Goal: Task Accomplishment & Management: Use online tool/utility

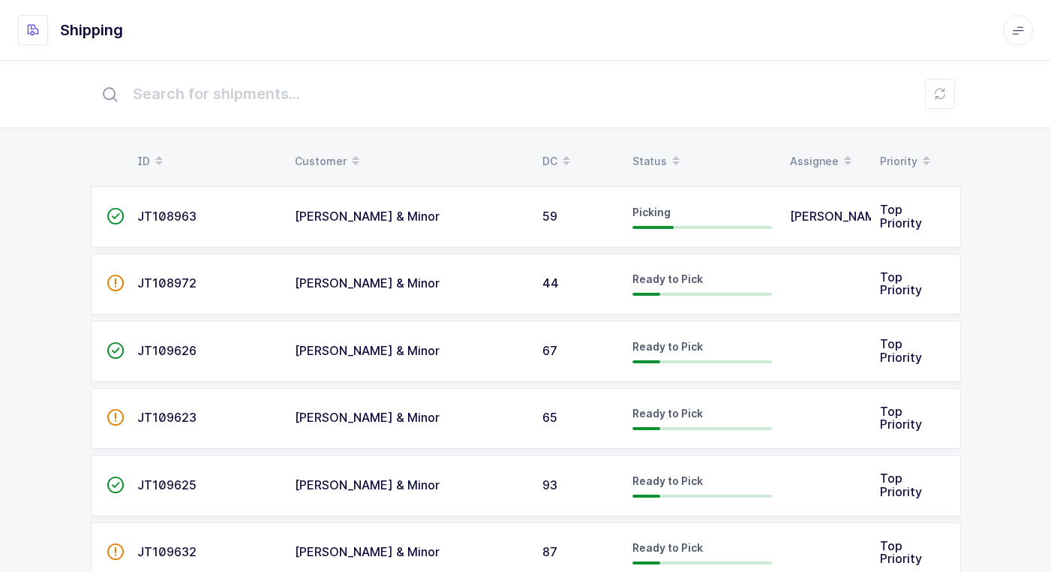
click at [1019, 32] on icon at bounding box center [1018, 30] width 12 height 12
click at [961, 165] on li "Logout" at bounding box center [973, 163] width 90 height 12
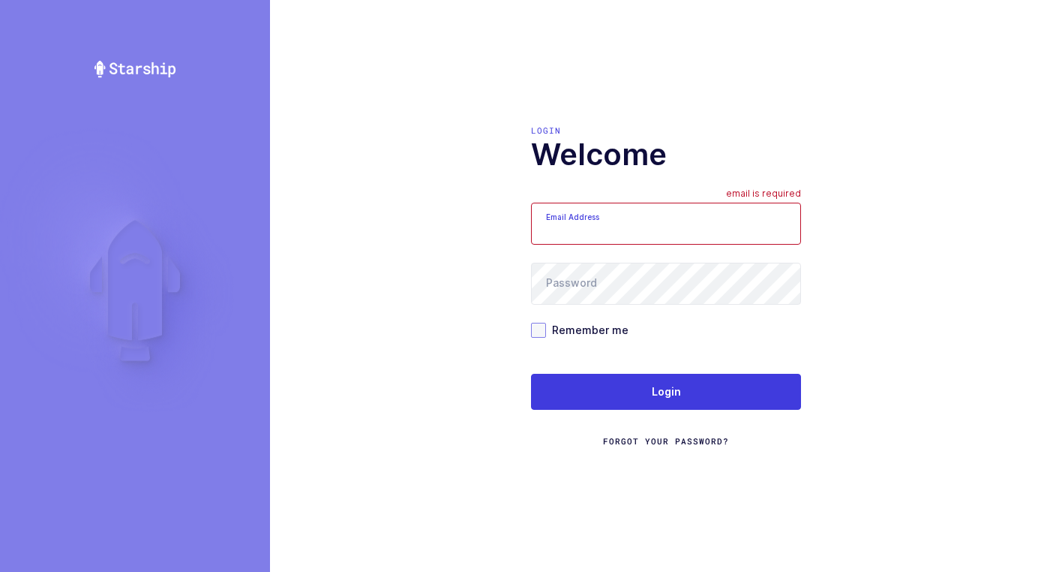
type input "walkerj@gmail.com"
click at [539, 330] on span at bounding box center [538, 330] width 15 height 15
click at [546, 323] on input "Remember me" at bounding box center [546, 323] width 0 height 0
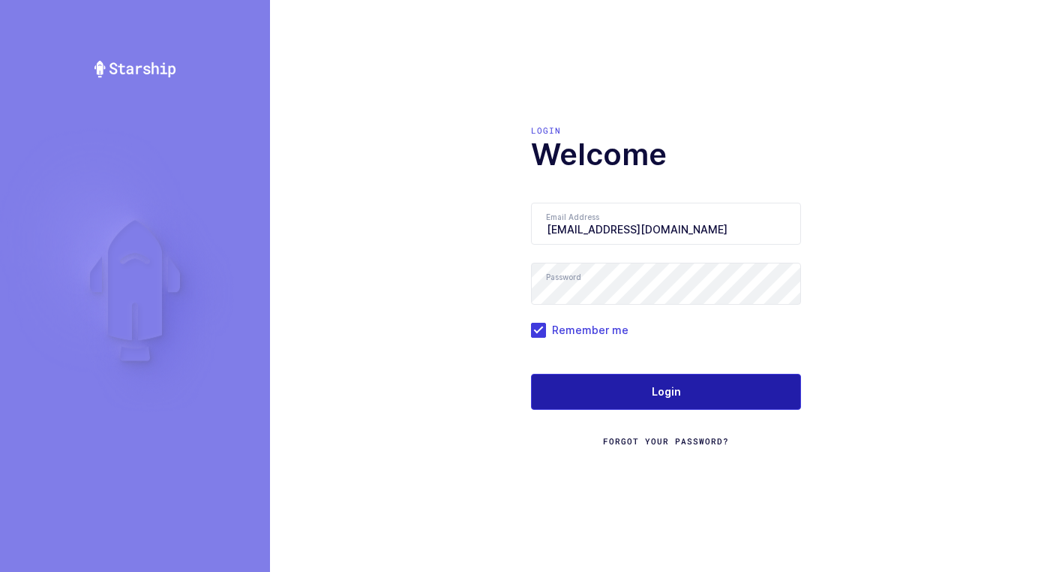
click at [659, 386] on span "Login" at bounding box center [666, 391] width 29 height 15
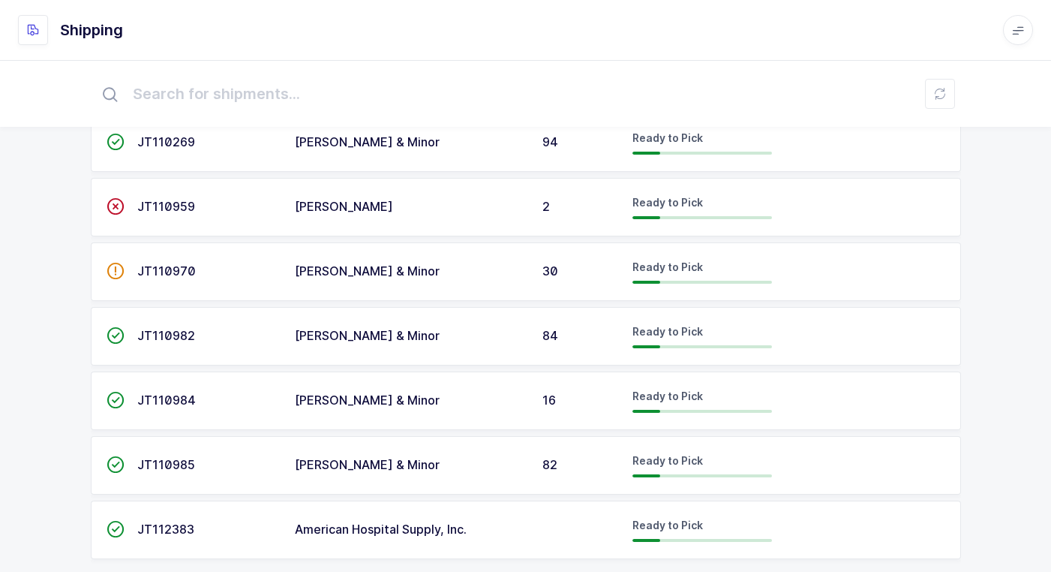
scroll to position [1674, 0]
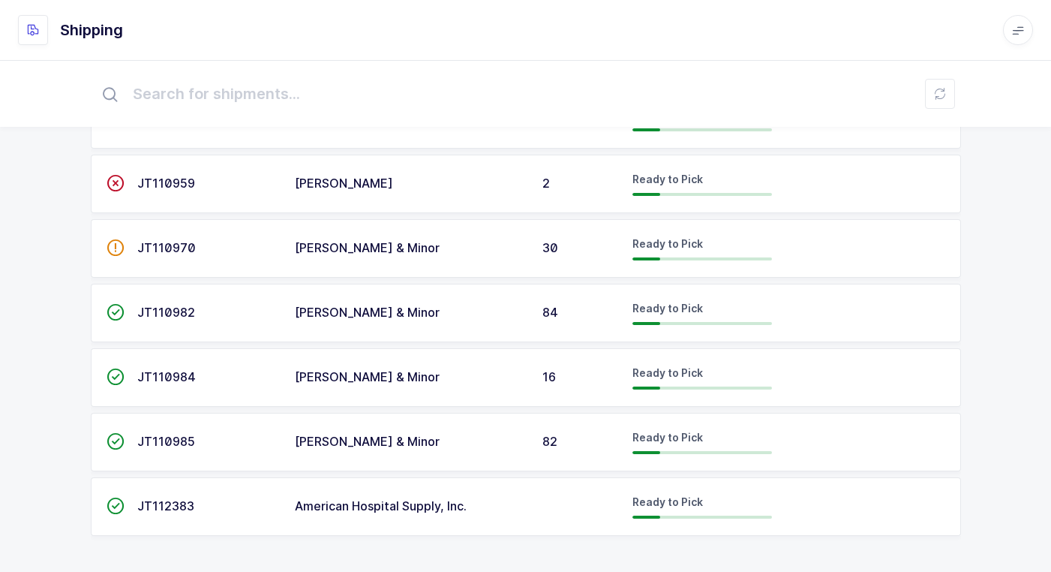
click at [499, 102] on input "text" at bounding box center [526, 94] width 870 height 48
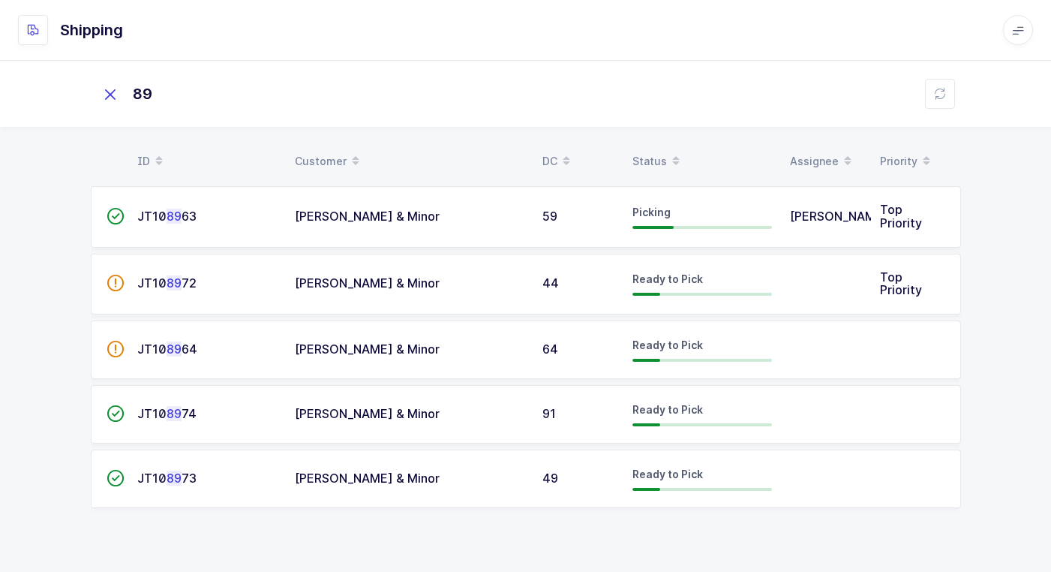
scroll to position [0, 0]
type input "89"
click at [123, 104] on icon at bounding box center [115, 94] width 21 height 21
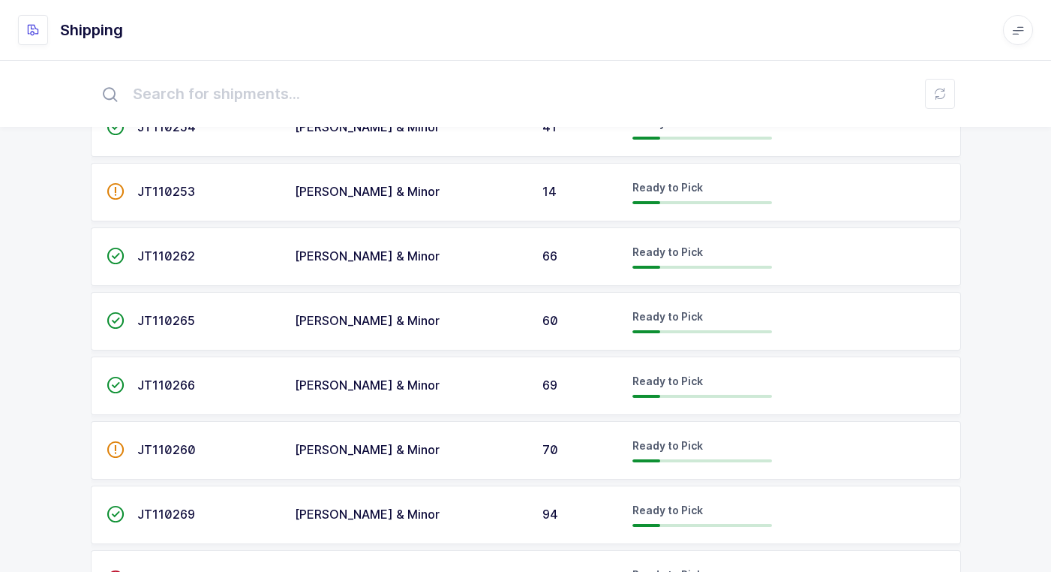
scroll to position [1223, 0]
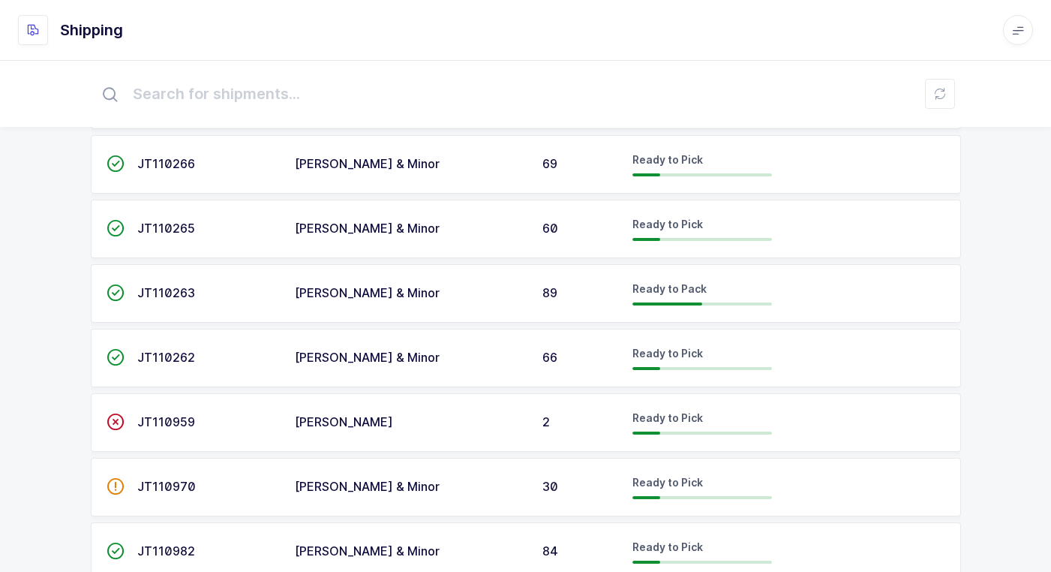
scroll to position [1500, 0]
click at [482, 295] on div "[PERSON_NAME] & Minor" at bounding box center [410, 293] width 230 height 14
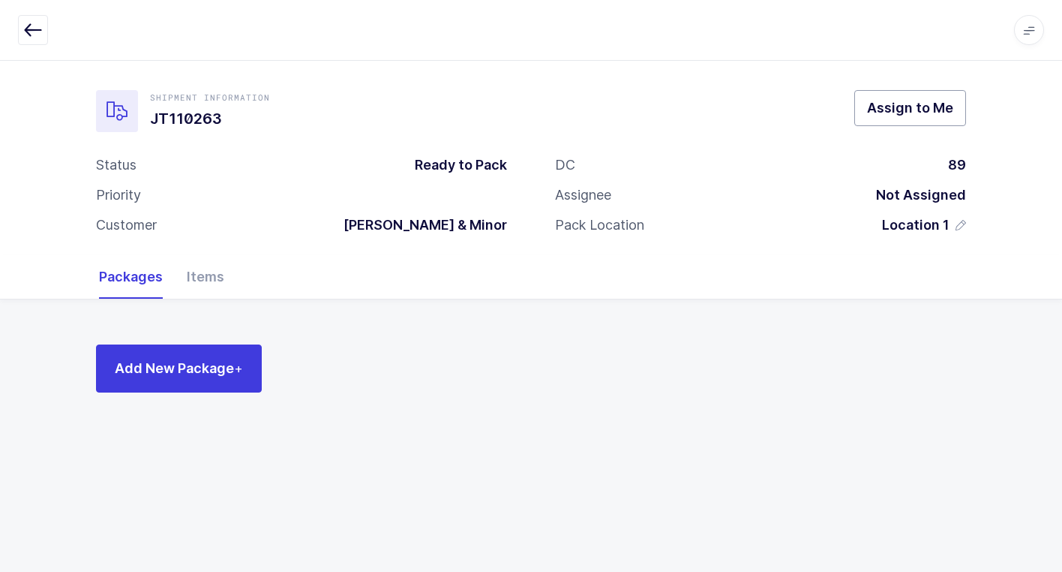
click at [894, 114] on span "Assign to Me" at bounding box center [910, 107] width 86 height 19
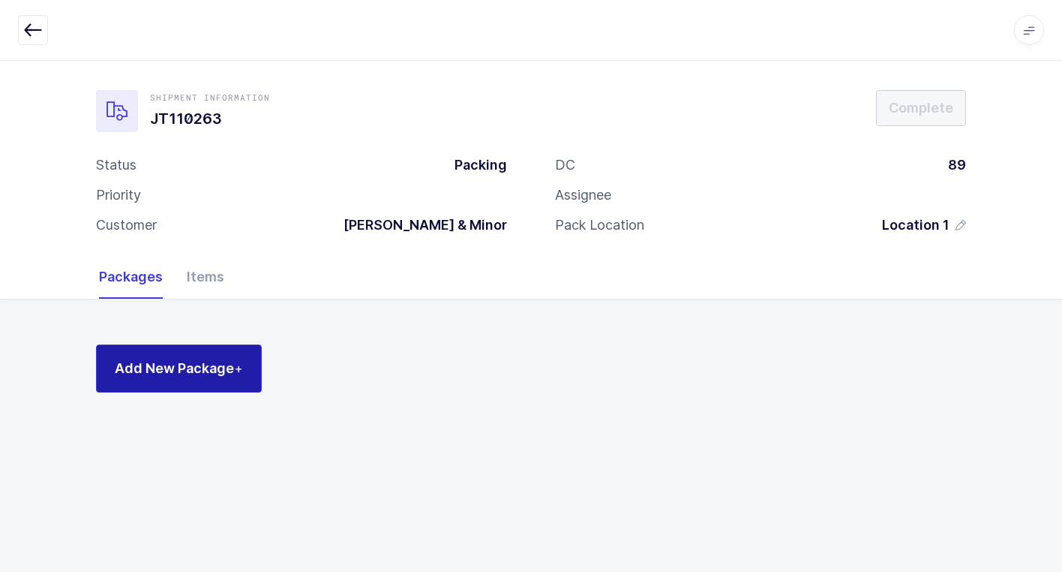
click at [187, 375] on span "Add New Package +" at bounding box center [179, 368] width 128 height 19
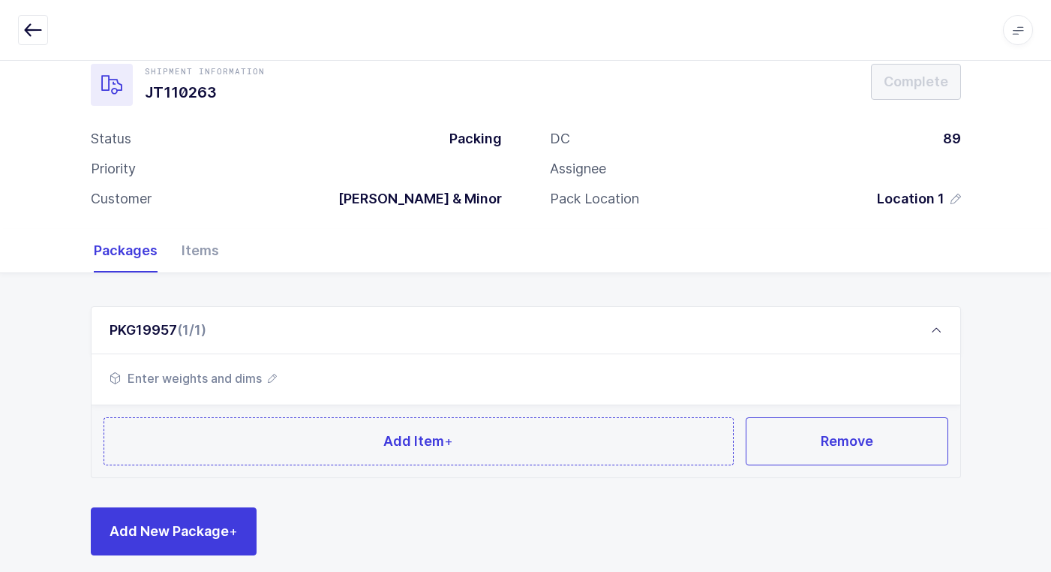
scroll to position [40, 0]
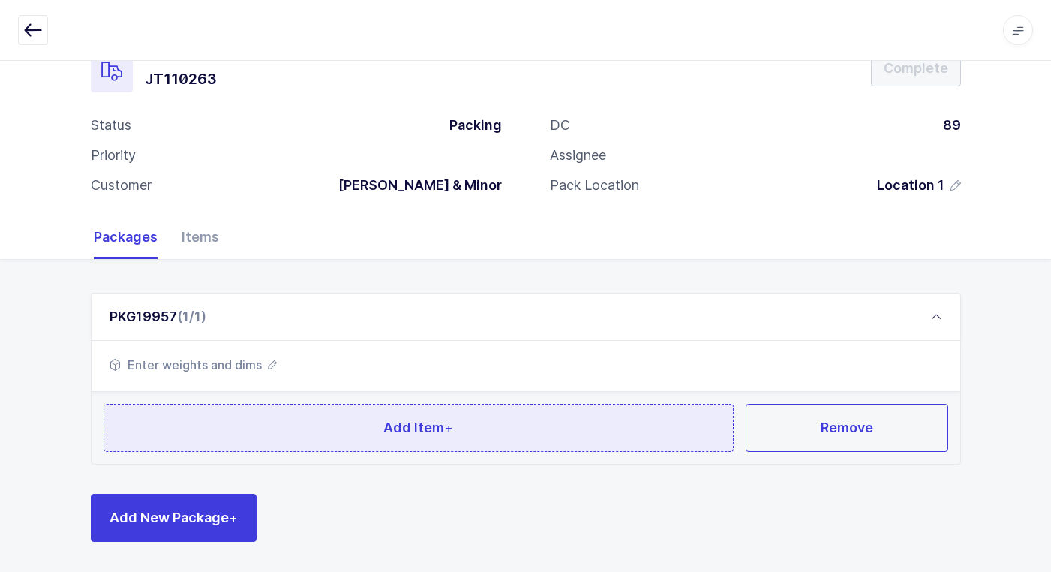
click at [320, 413] on button "Add Item +" at bounding box center [419, 428] width 631 height 48
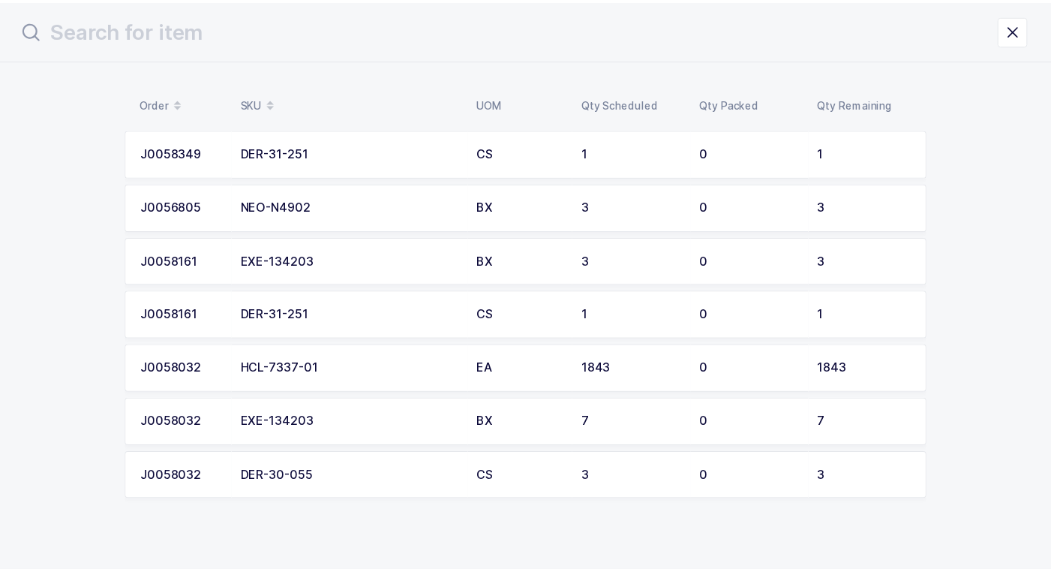
scroll to position [53, 0]
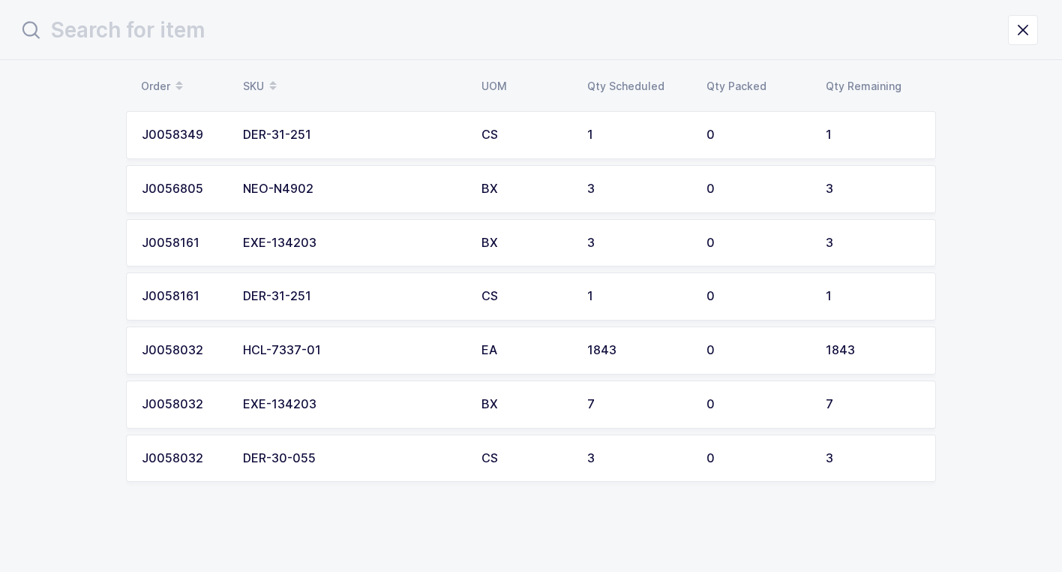
click at [374, 410] on div "EXE-134203" at bounding box center [353, 405] width 221 height 14
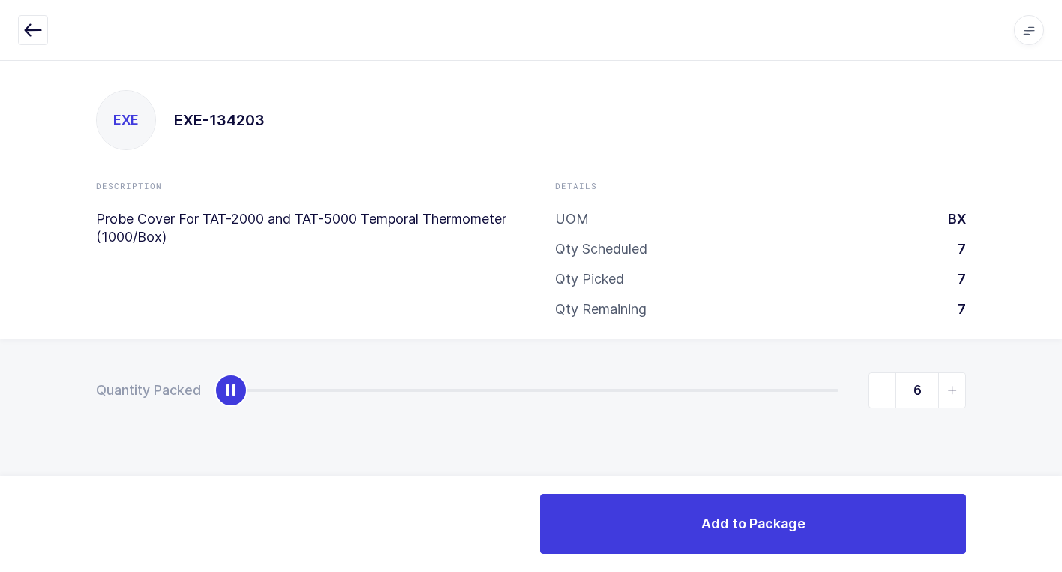
type input "7"
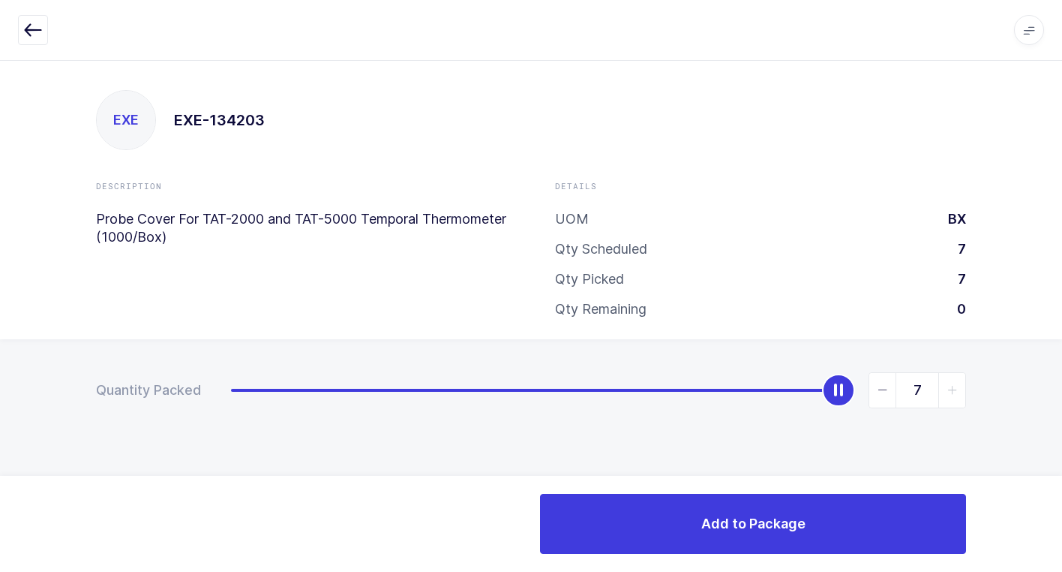
drag, startPoint x: 226, startPoint y: 395, endPoint x: 972, endPoint y: 366, distance: 746.9
click at [1061, 298] on div "EXE EXE-134203 Description Probe Cover For TAT-2000 and TAT-5000 Temporal Therm…" at bounding box center [531, 316] width 1062 height 512
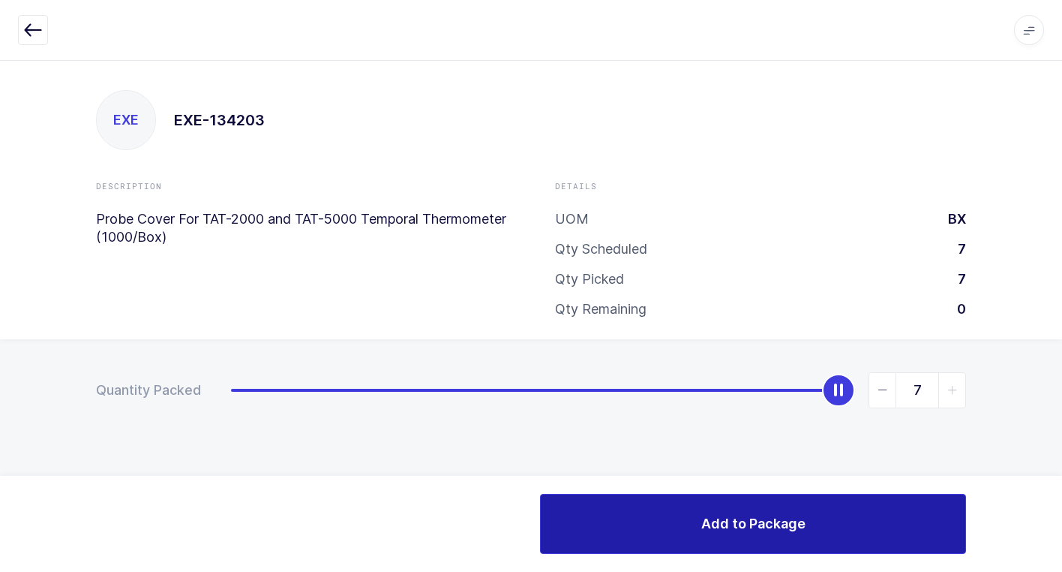
drag, startPoint x: 662, startPoint y: 521, endPoint x: 618, endPoint y: 521, distance: 44.3
click at [646, 518] on button "Add to Package" at bounding box center [753, 524] width 426 height 60
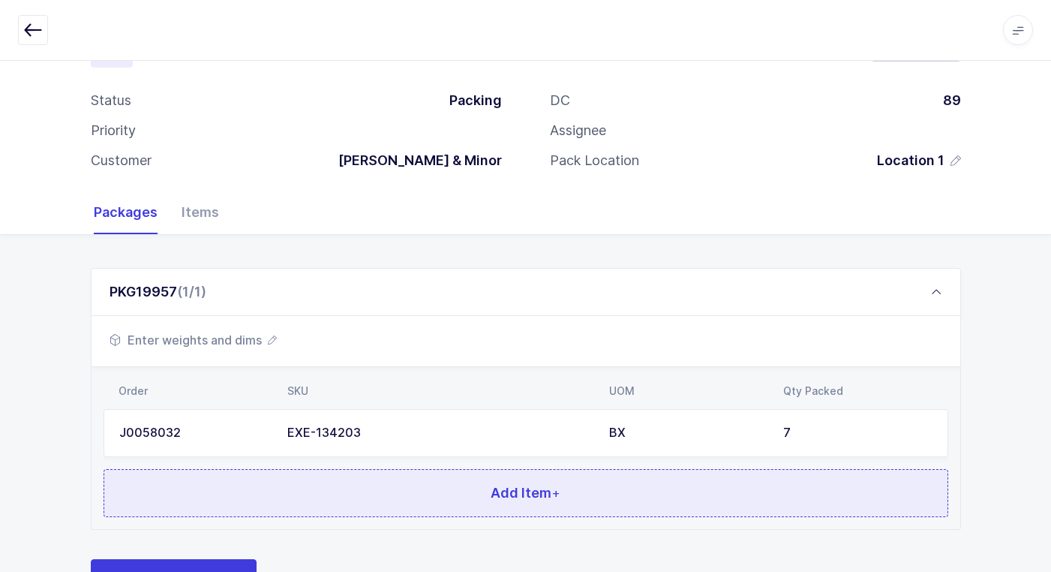
scroll to position [130, 0]
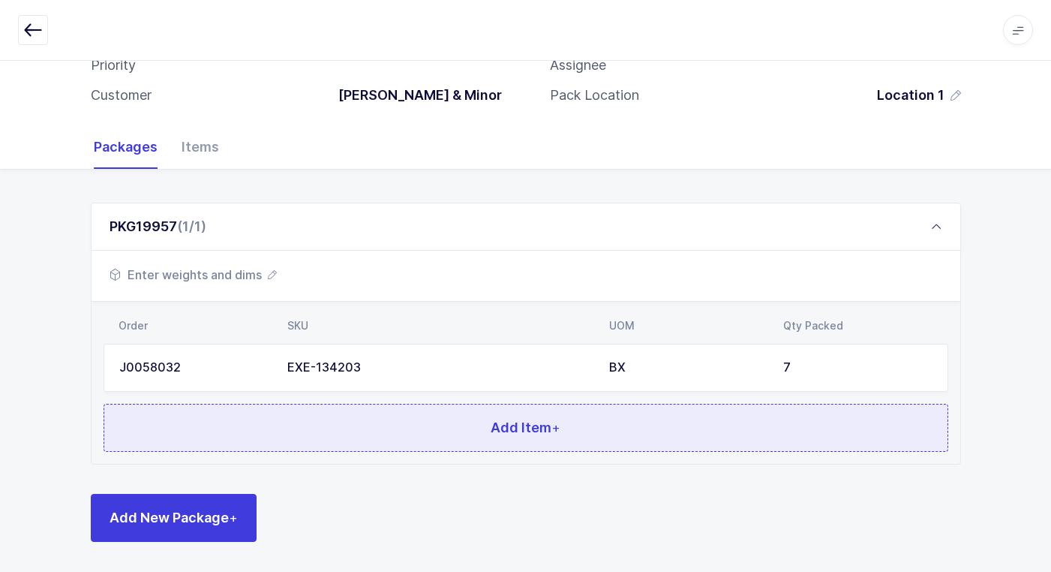
click at [310, 437] on button "Add Item +" at bounding box center [526, 428] width 845 height 48
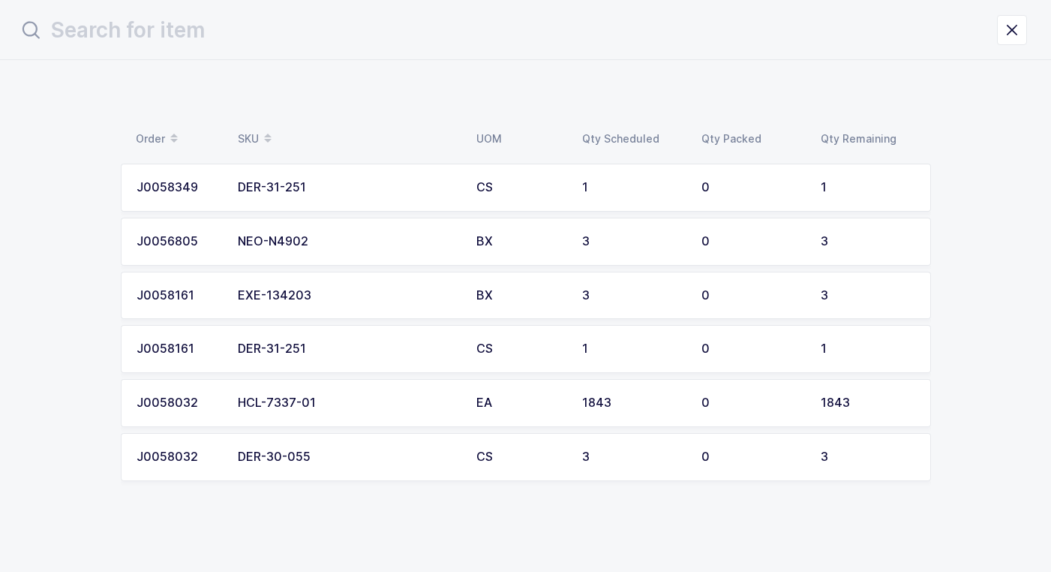
scroll to position [0, 0]
click at [318, 299] on div "EXE-134203" at bounding box center [353, 296] width 221 height 14
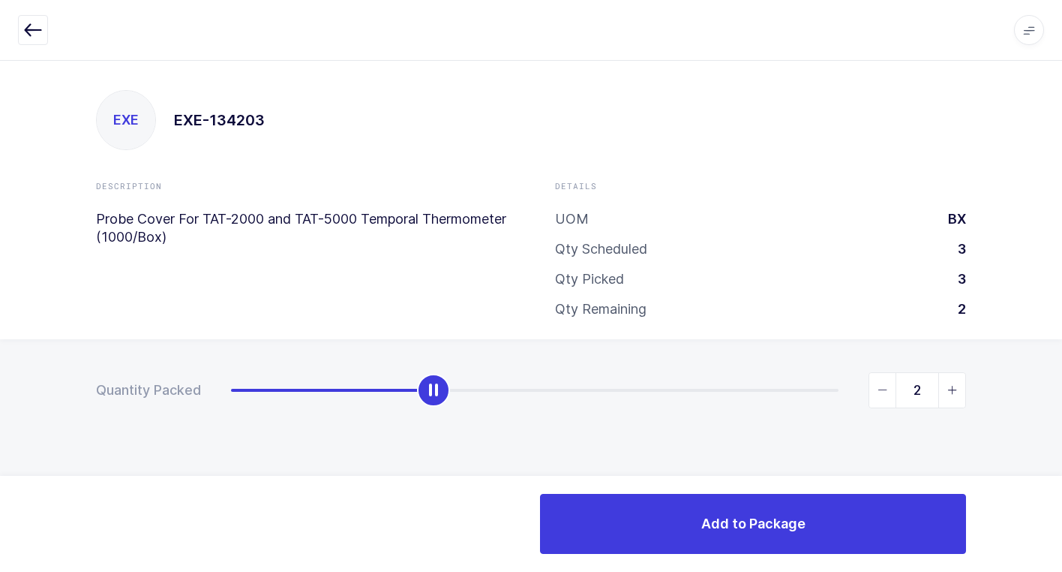
type input "3"
drag, startPoint x: 231, startPoint y: 398, endPoint x: 1070, endPoint y: 483, distance: 843.7
click at [1061, 483] on html "Apps Core [GEOGRAPHIC_DATA] Admin Mission Control Purchasing [PERSON_NAME] Logo…" at bounding box center [531, 286] width 1062 height 572
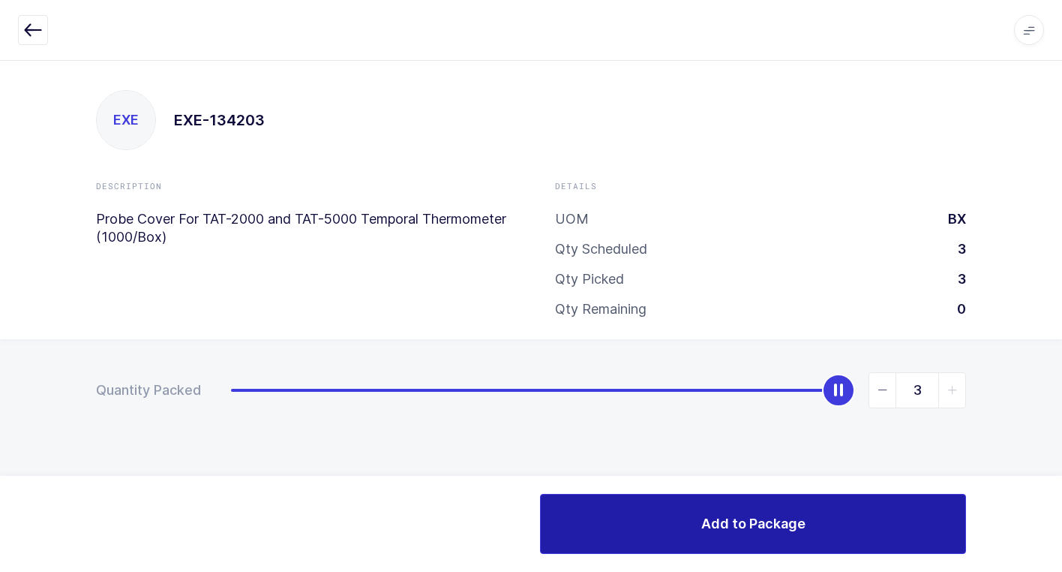
click at [680, 506] on button "Add to Package" at bounding box center [753, 524] width 426 height 60
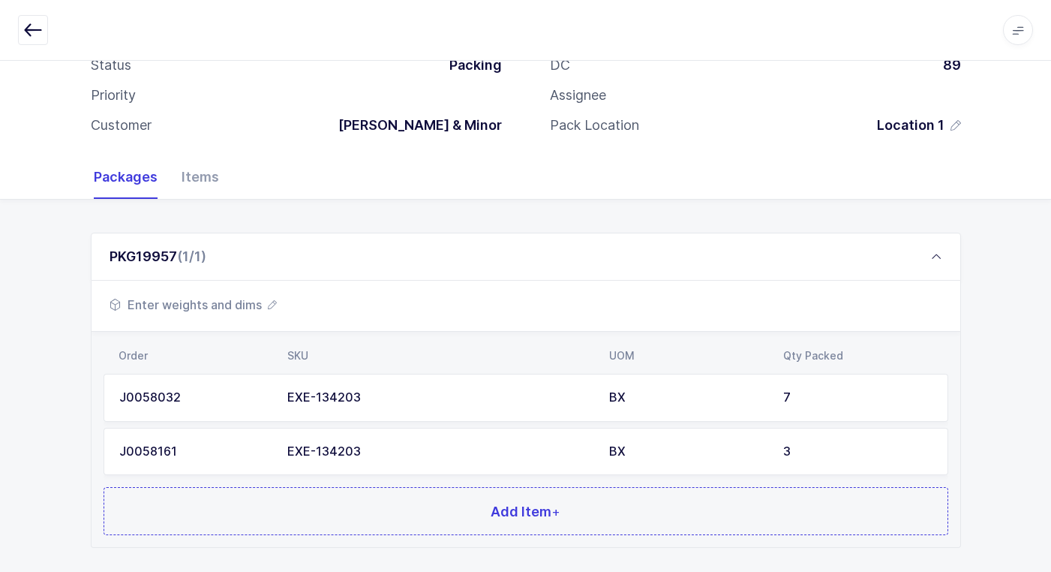
scroll to position [183, 0]
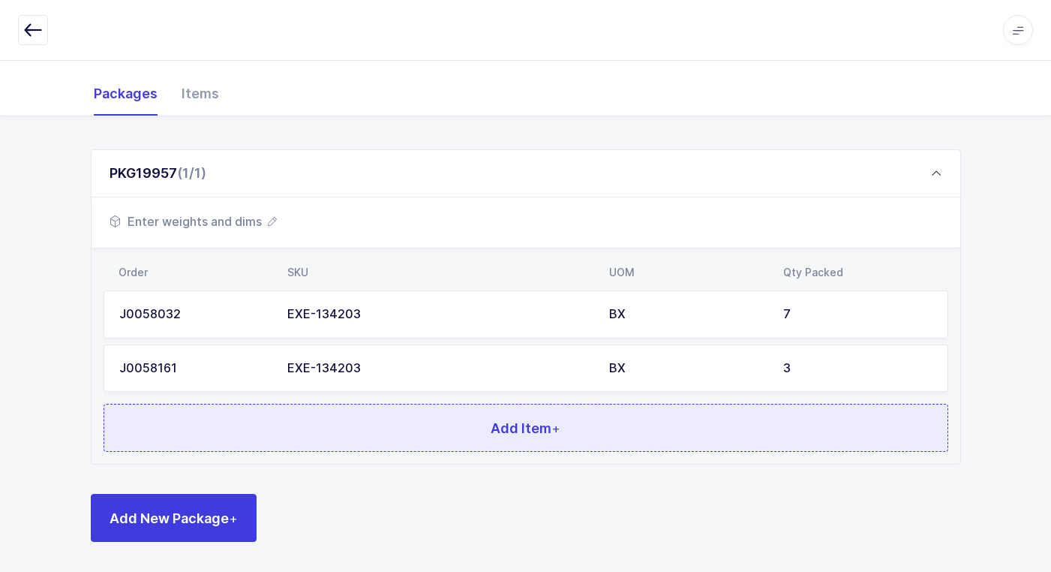
drag, startPoint x: 371, startPoint y: 435, endPoint x: 362, endPoint y: 434, distance: 8.3
click at [362, 434] on button "Add Item +" at bounding box center [526, 428] width 845 height 48
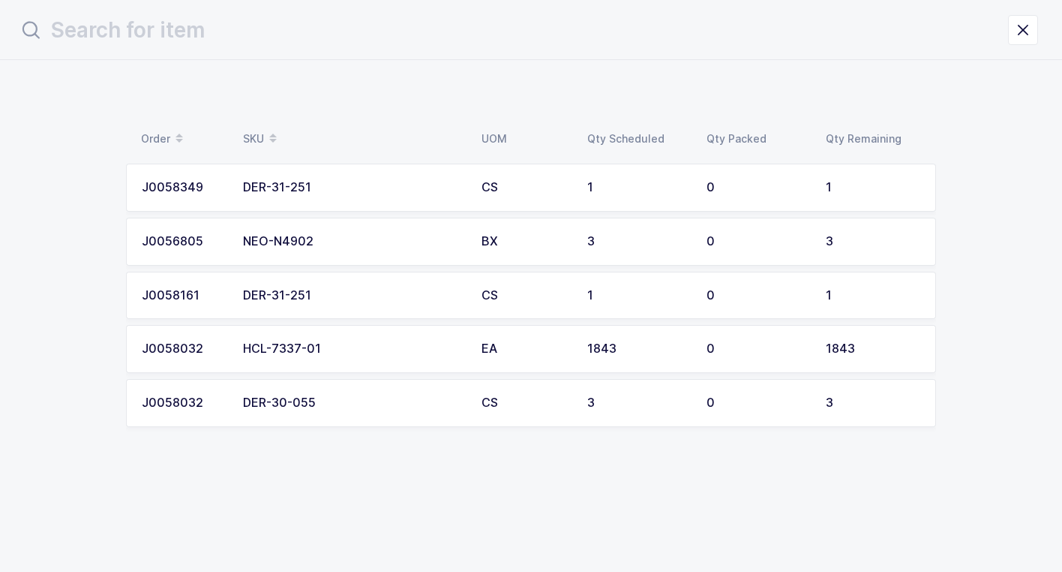
drag, startPoint x: 341, startPoint y: 404, endPoint x: 351, endPoint y: 398, distance: 11.1
click at [351, 398] on div "DER-30-055" at bounding box center [353, 403] width 221 height 14
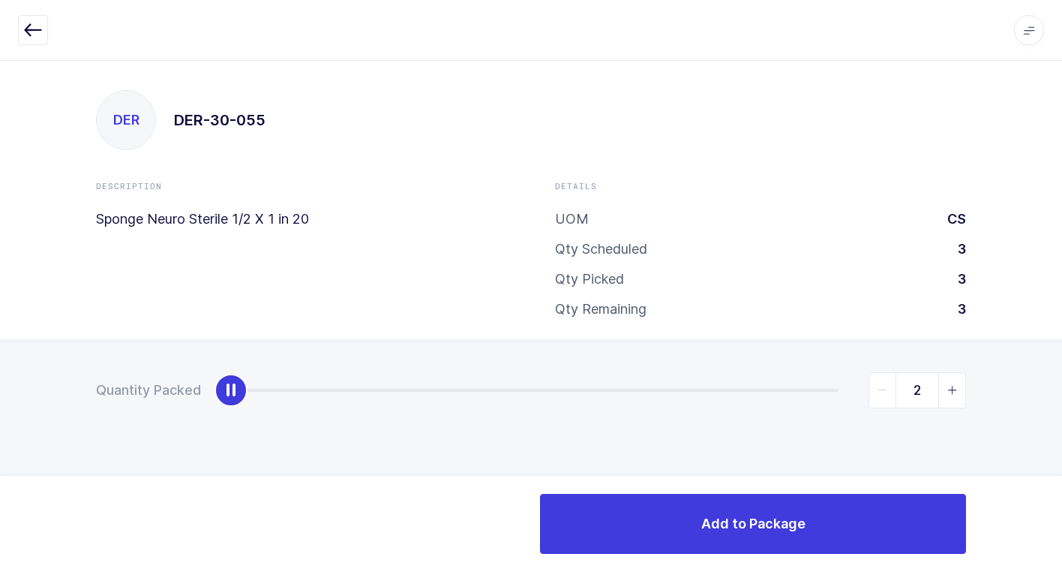
type input "3"
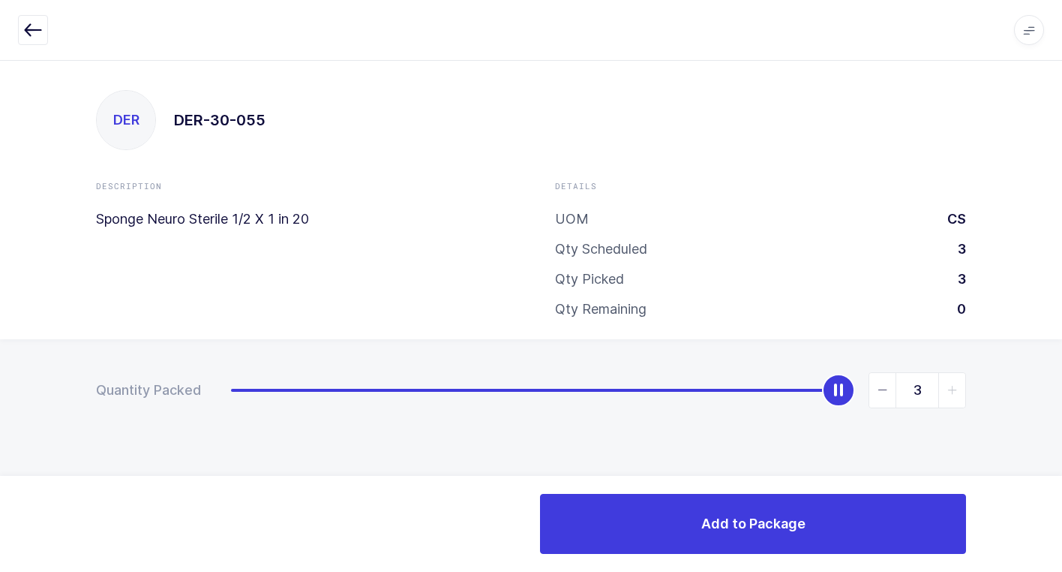
drag, startPoint x: 233, startPoint y: 396, endPoint x: 1027, endPoint y: 254, distance: 806.2
click at [1027, 254] on div "DER DER-30-055 Description Sponge Neuro Sterile 1/2 X 1 in 20 Details UOM CS Qt…" at bounding box center [531, 316] width 1062 height 512
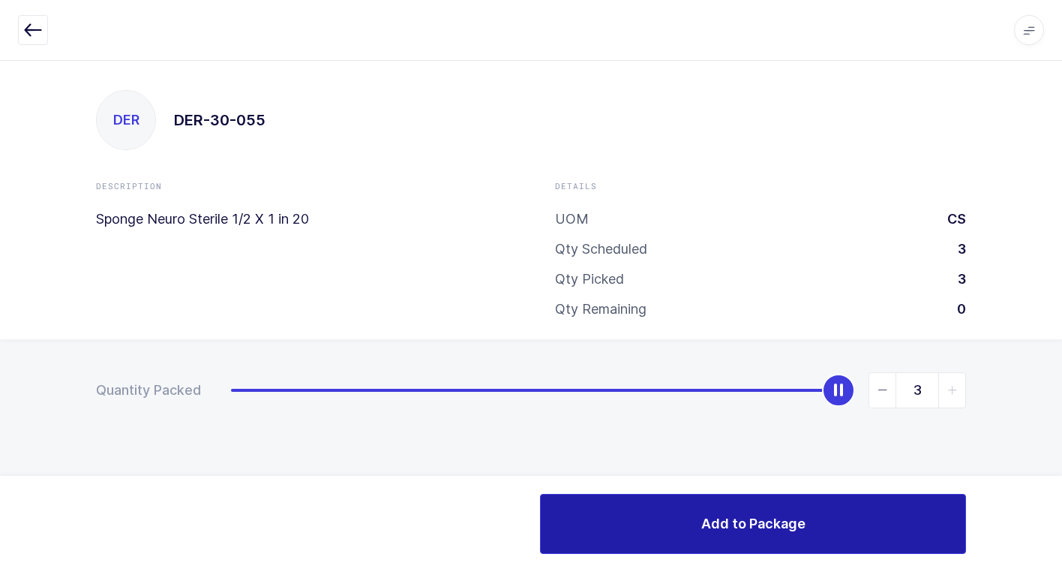
click at [705, 527] on span "Add to Package" at bounding box center [753, 523] width 104 height 19
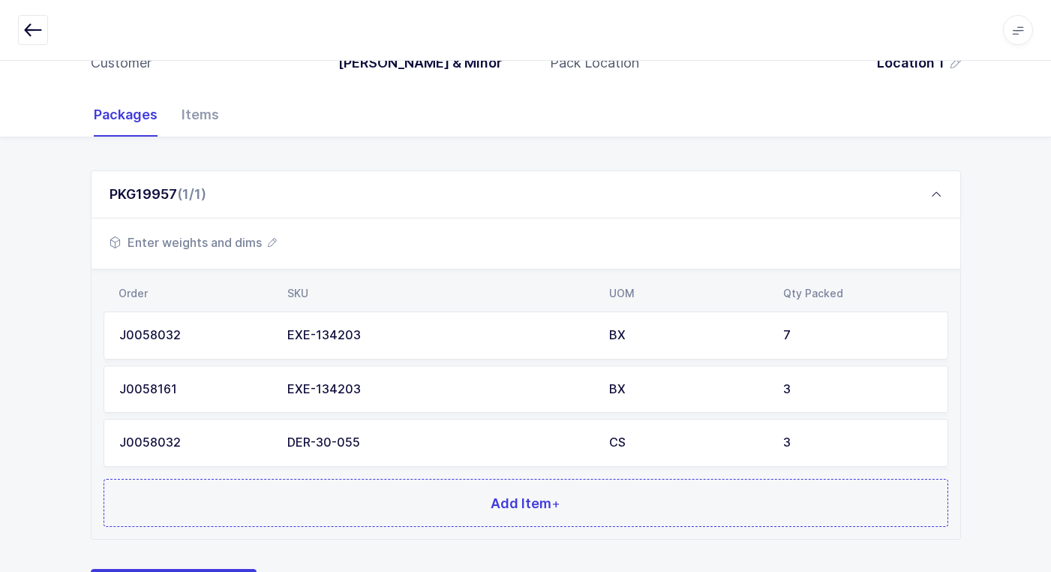
scroll to position [237, 0]
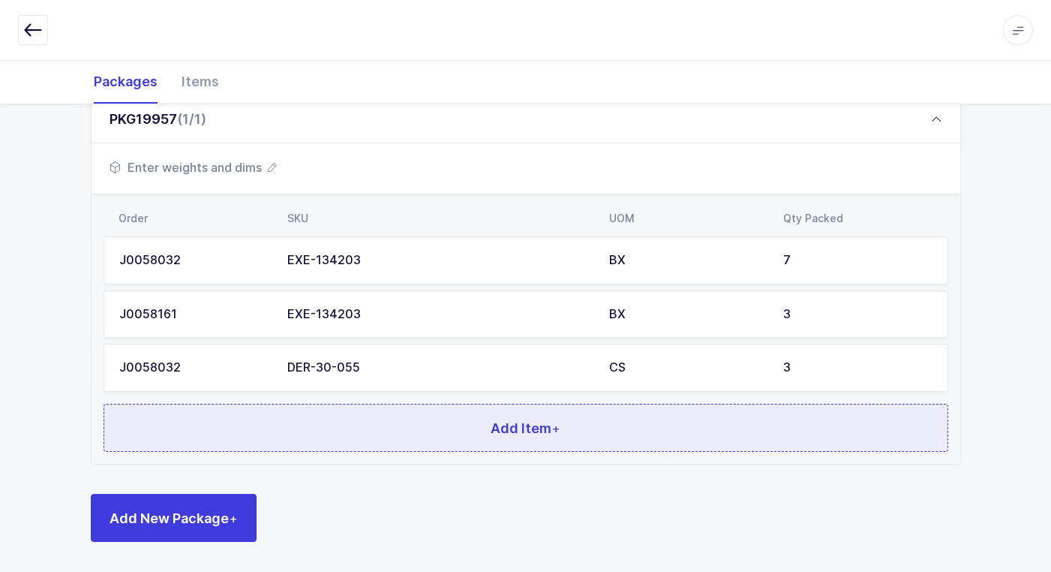
click at [356, 431] on button "Add Item +" at bounding box center [526, 428] width 845 height 48
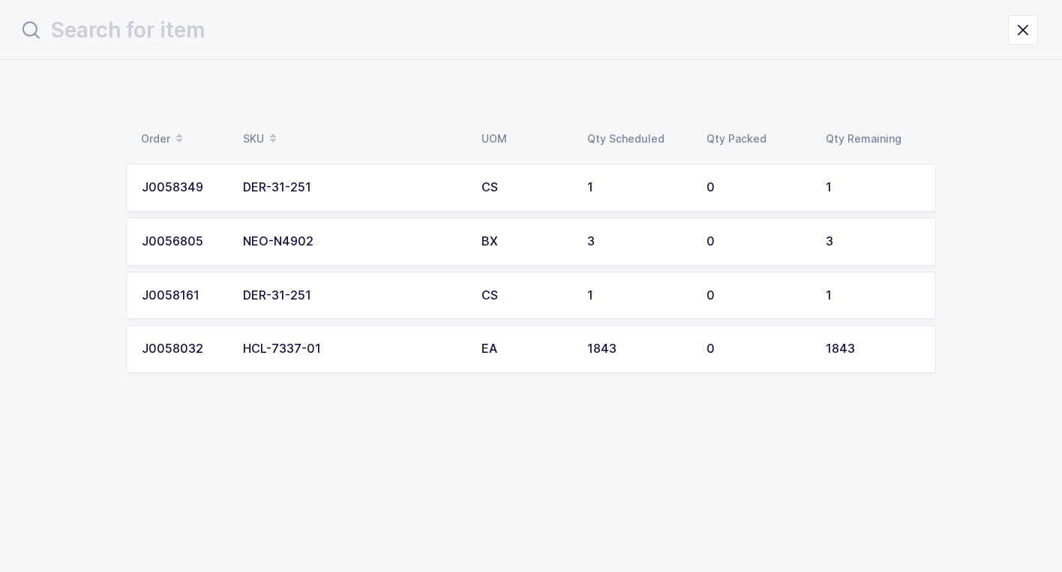
click at [361, 201] on td "DER-31-251" at bounding box center [353, 188] width 239 height 48
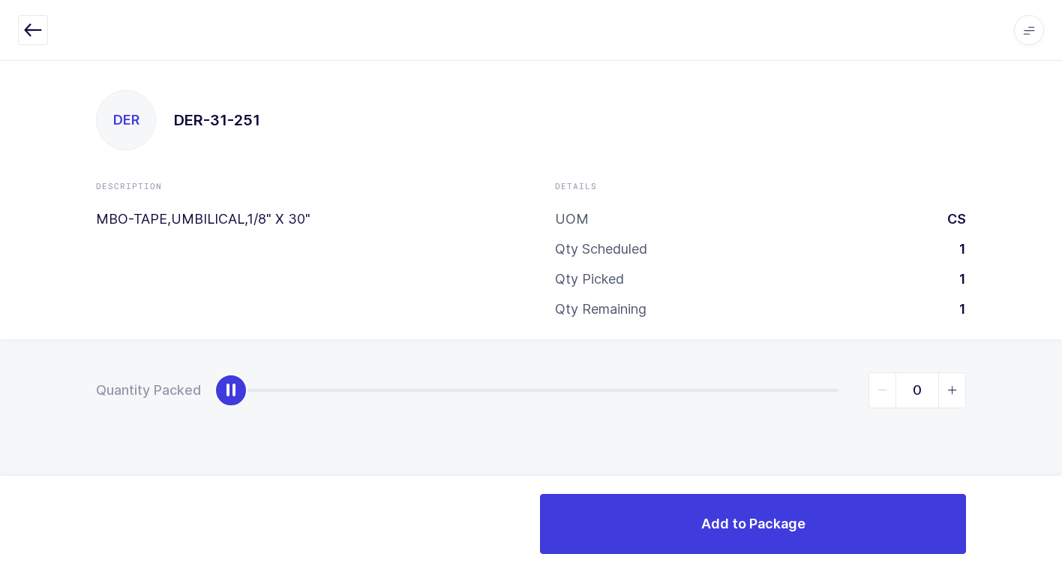
type input "1"
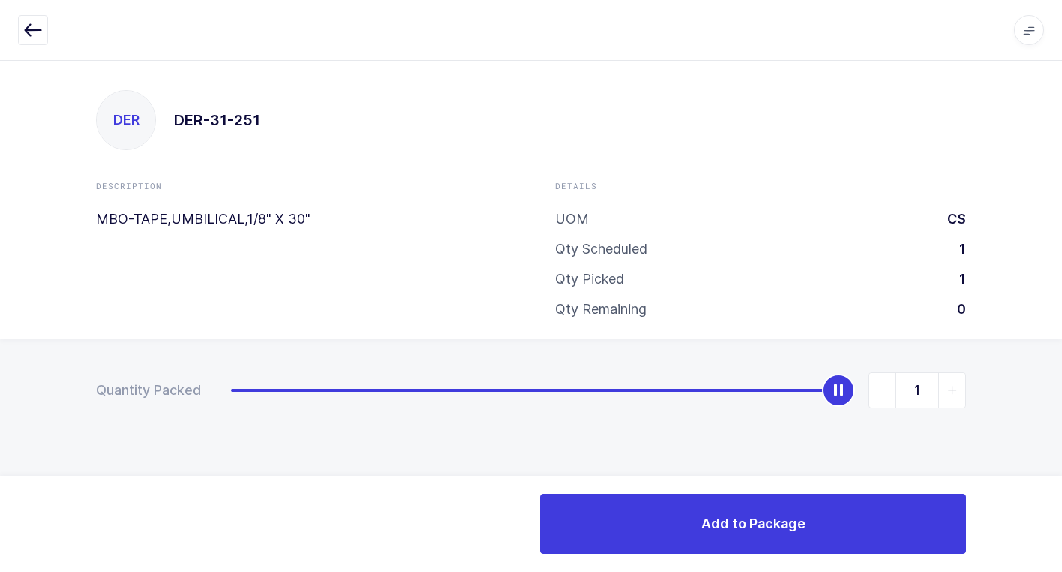
drag, startPoint x: 220, startPoint y: 387, endPoint x: 810, endPoint y: 560, distance: 615.3
click at [1061, 413] on html "Apps Core [GEOGRAPHIC_DATA] Admin Mission Control Purchasing [PERSON_NAME] Logo…" at bounding box center [531, 286] width 1062 height 572
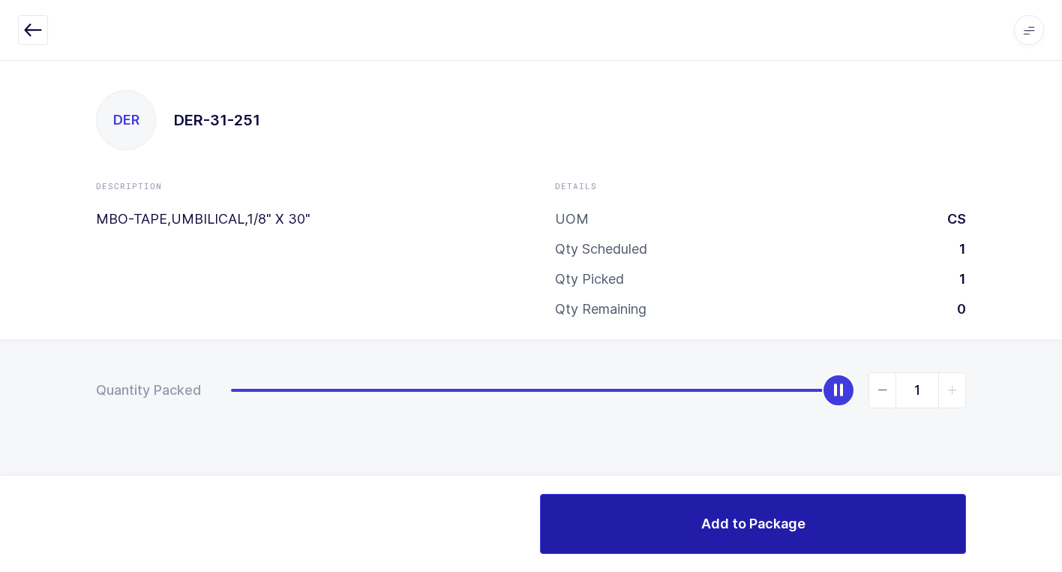
click at [682, 548] on button "Add to Package" at bounding box center [753, 524] width 426 height 60
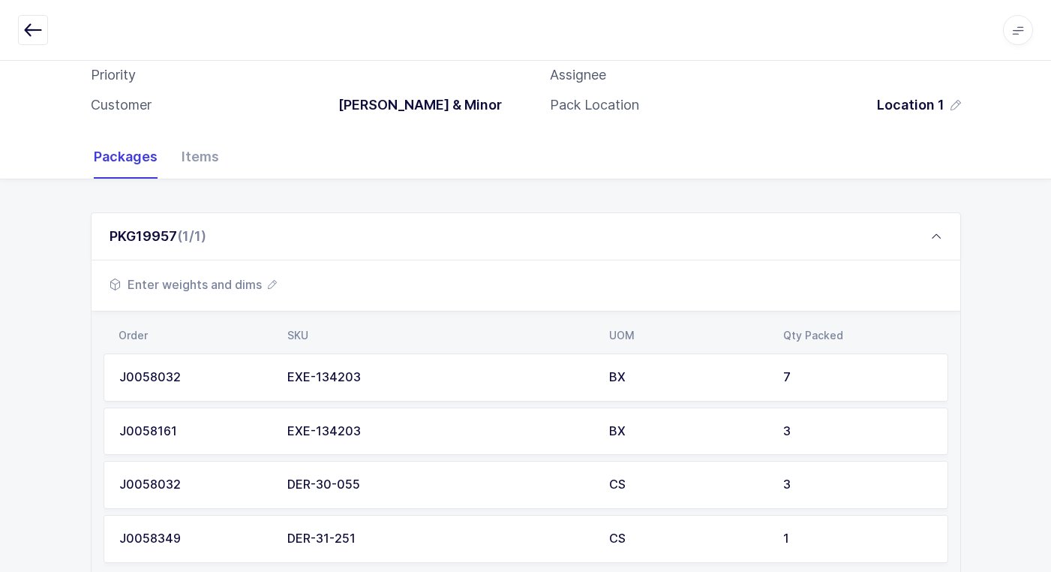
scroll to position [291, 0]
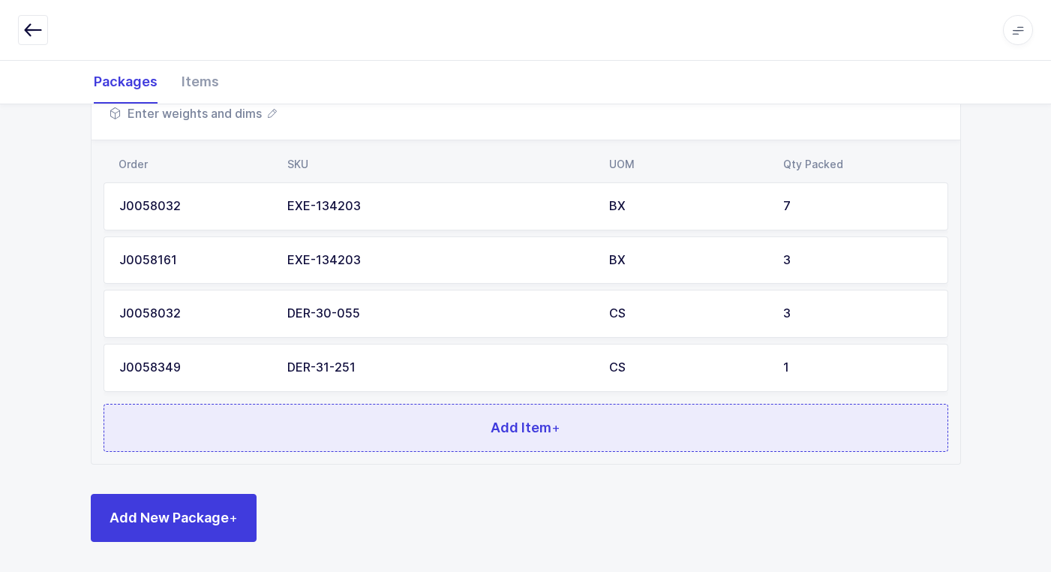
click at [389, 446] on button "Add Item +" at bounding box center [526, 428] width 845 height 48
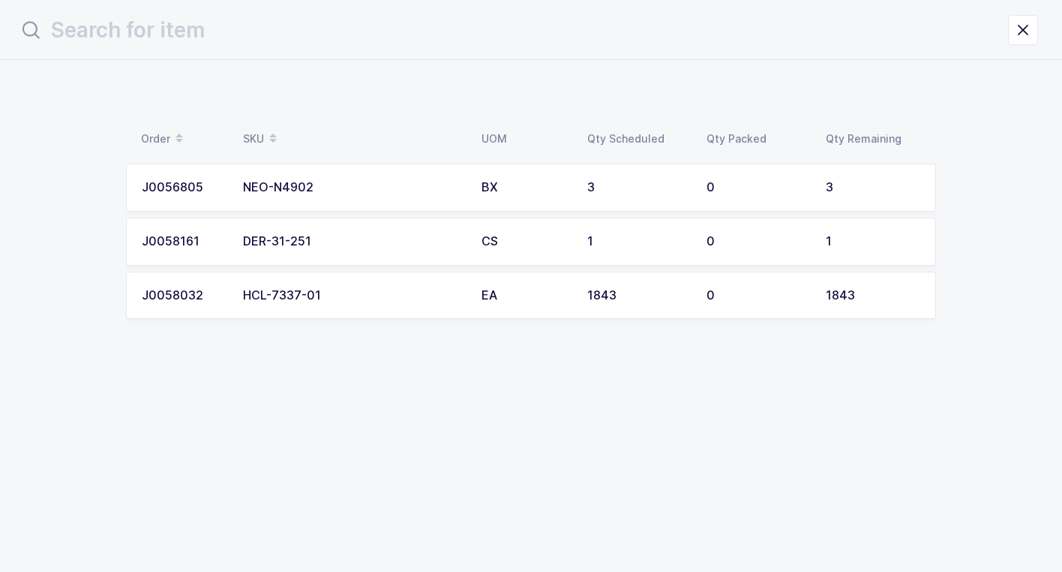
drag, startPoint x: 308, startPoint y: 246, endPoint x: 300, endPoint y: 259, distance: 14.8
click at [300, 259] on td "DER-31-251" at bounding box center [353, 242] width 239 height 48
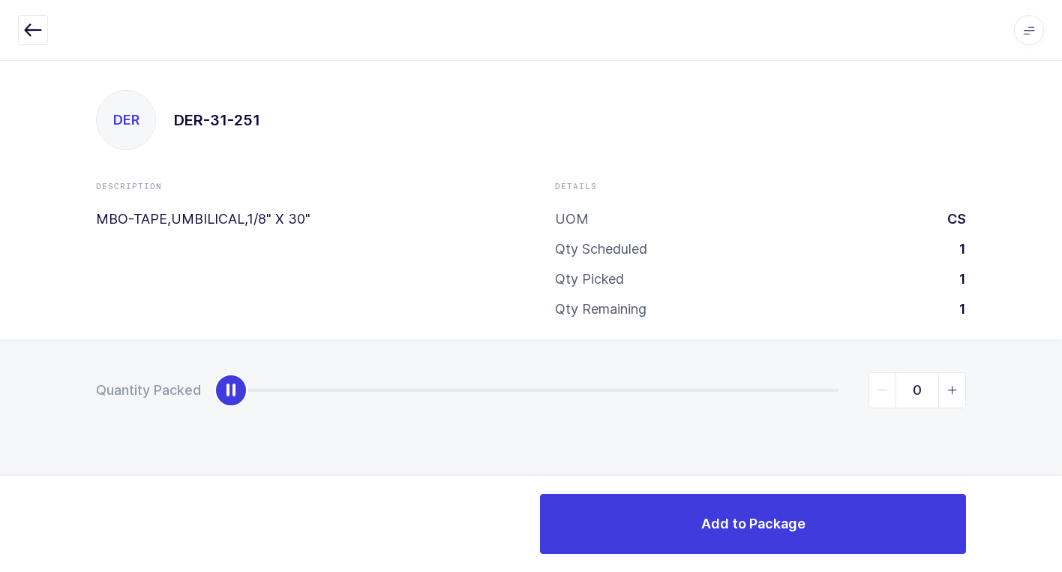
type input "1"
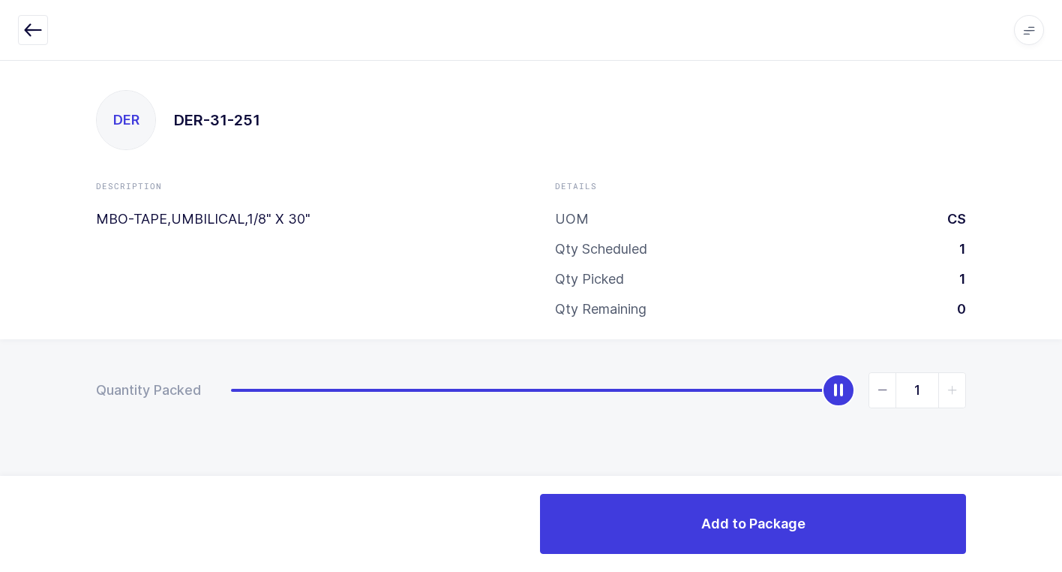
drag, startPoint x: 222, startPoint y: 394, endPoint x: 1070, endPoint y: 449, distance: 850.2
click at [1061, 449] on html "Apps Core [GEOGRAPHIC_DATA] Admin Mission Control Purchasing [PERSON_NAME] Logo…" at bounding box center [531, 286] width 1062 height 572
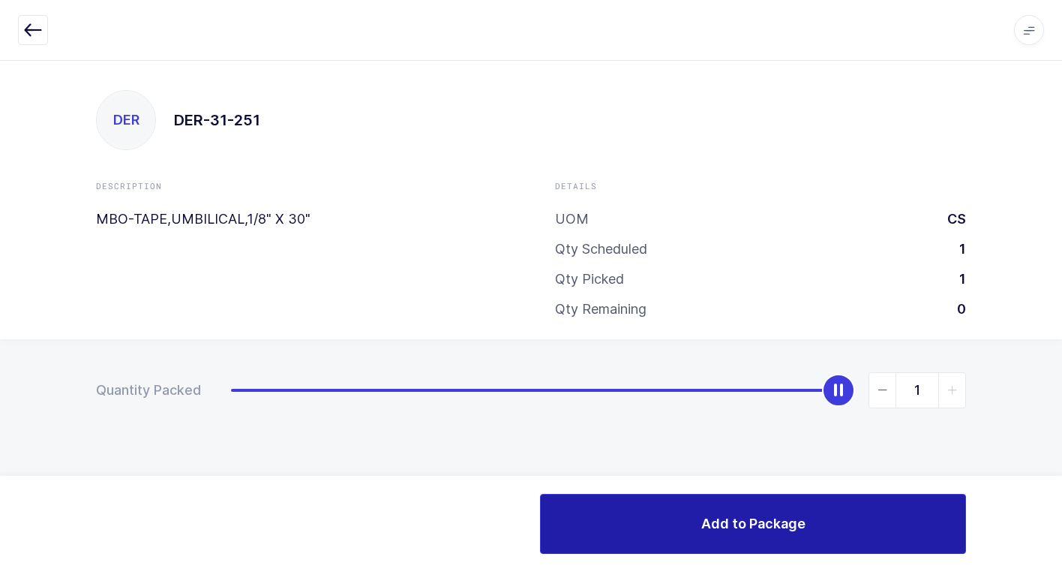
drag, startPoint x: 625, startPoint y: 501, endPoint x: 570, endPoint y: 521, distance: 58.1
click at [622, 501] on button "Add to Package" at bounding box center [753, 524] width 426 height 60
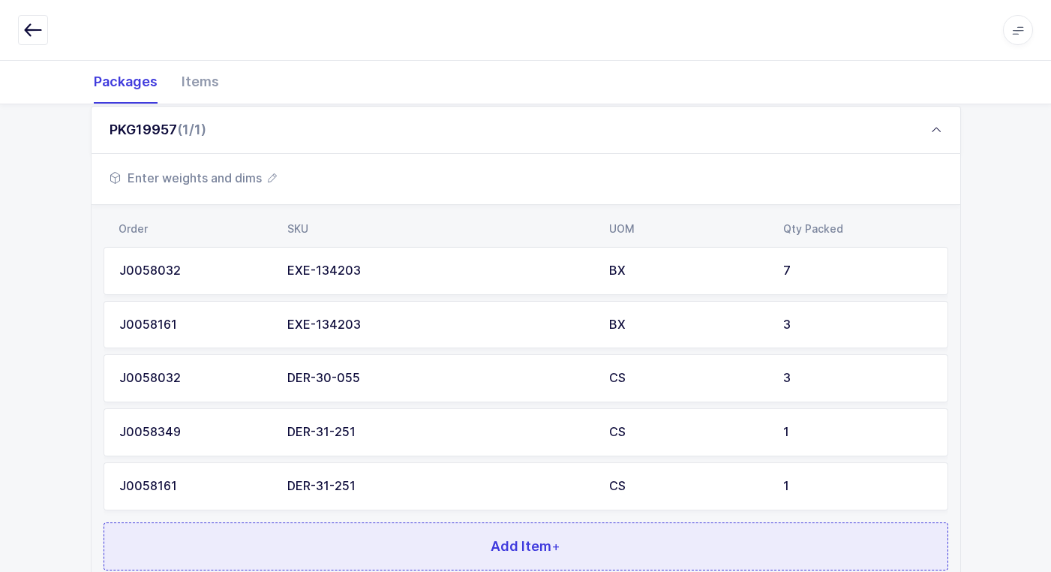
scroll to position [345, 0]
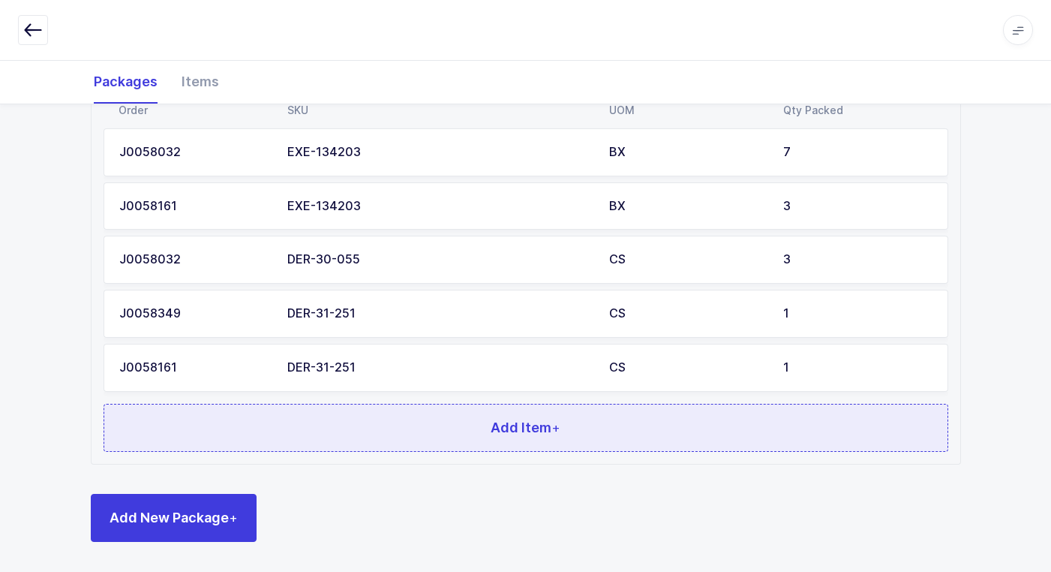
click at [317, 438] on button "Add Item +" at bounding box center [526, 428] width 845 height 48
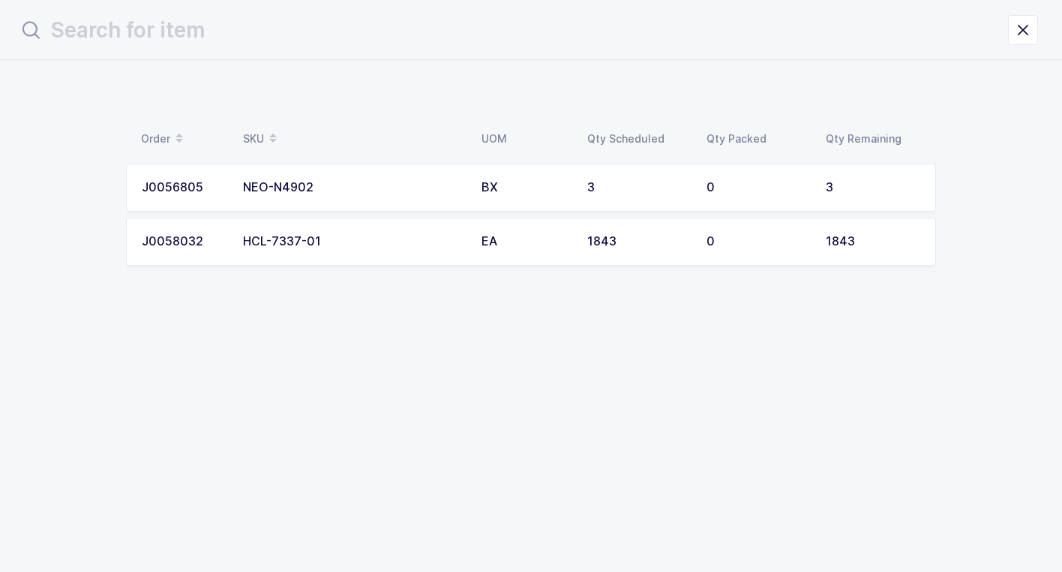
click at [401, 184] on div "NEO-N4902" at bounding box center [353, 188] width 221 height 14
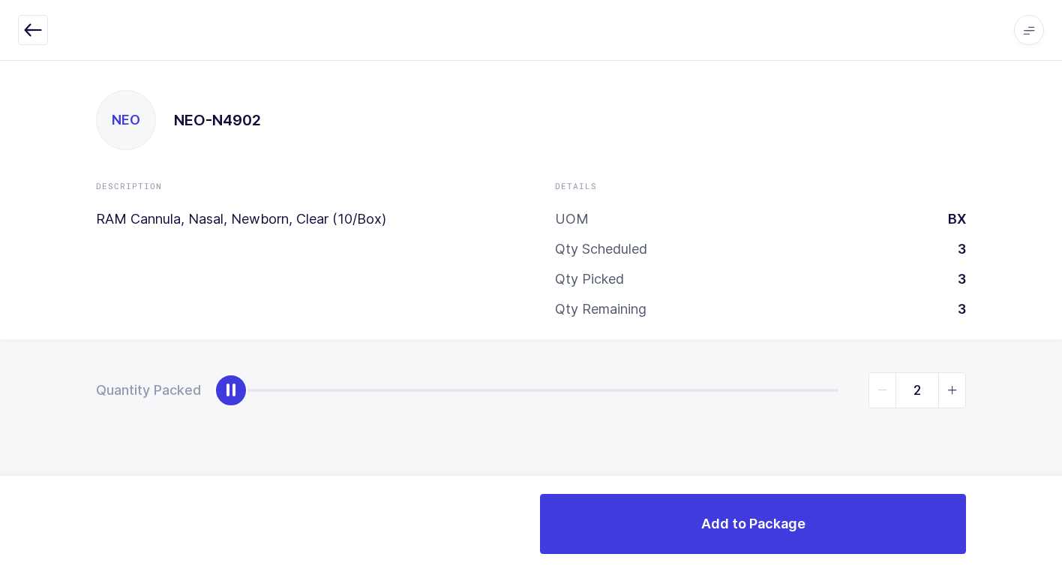
type input "3"
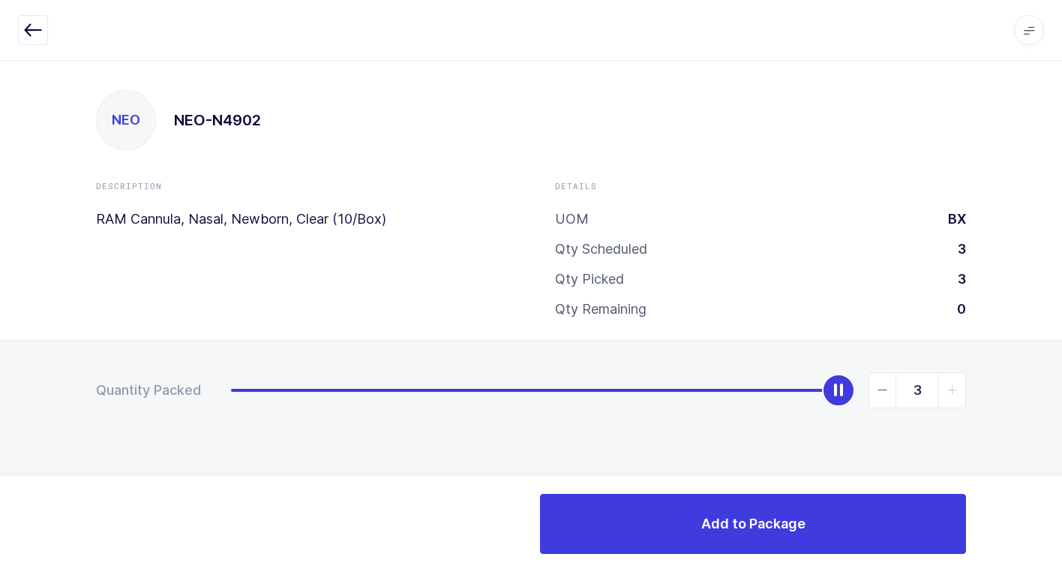
drag, startPoint x: 229, startPoint y: 401, endPoint x: 1070, endPoint y: 322, distance: 845.4
click at [1061, 322] on html "Apps Core [GEOGRAPHIC_DATA] Admin Mission Control Purchasing [PERSON_NAME] Logo…" at bounding box center [531, 286] width 1062 height 572
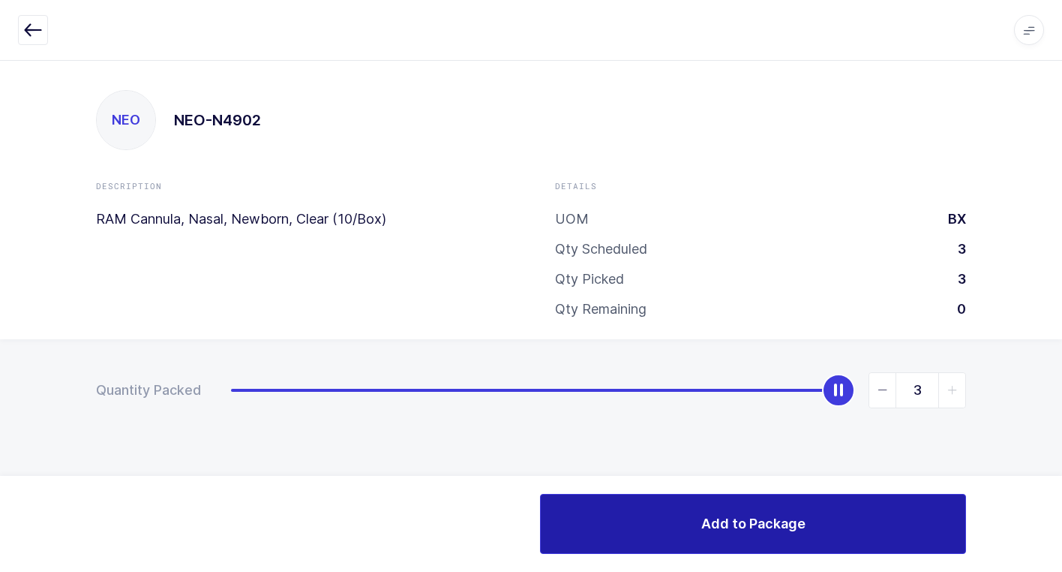
click at [638, 525] on button "Add to Package" at bounding box center [753, 524] width 426 height 60
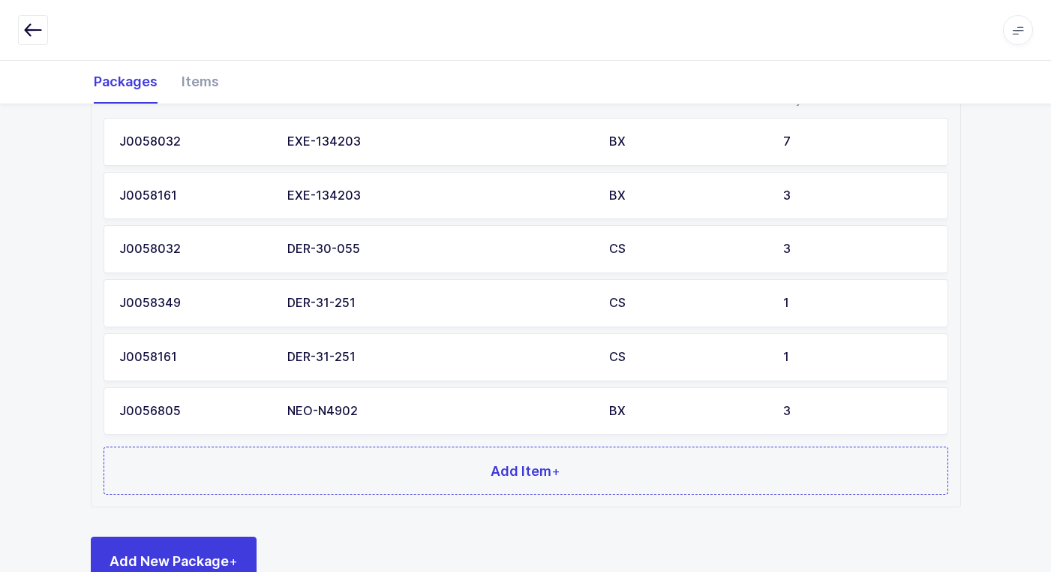
scroll to position [375, 0]
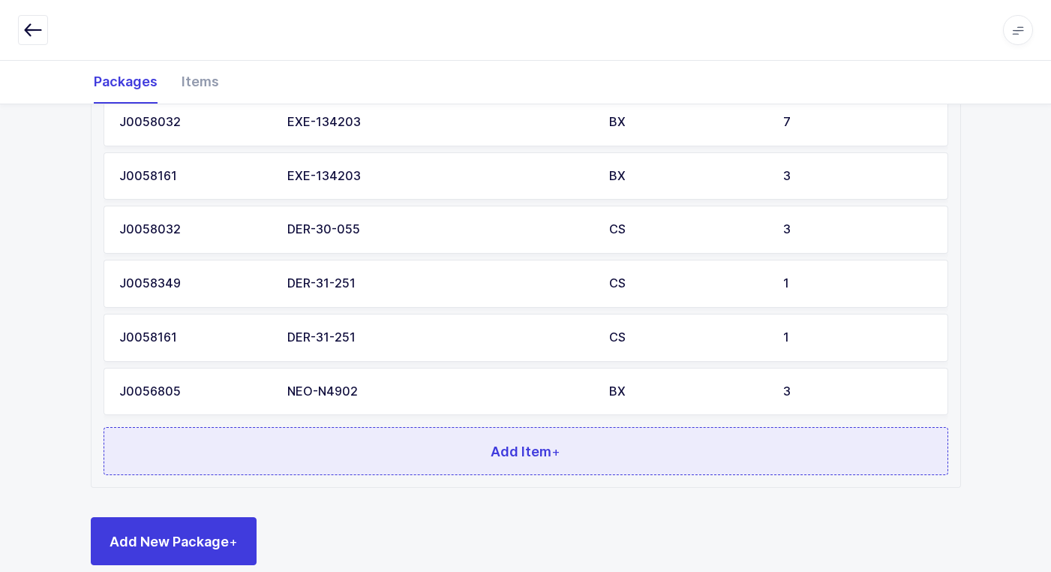
click at [357, 437] on button "Add Item +" at bounding box center [526, 451] width 845 height 48
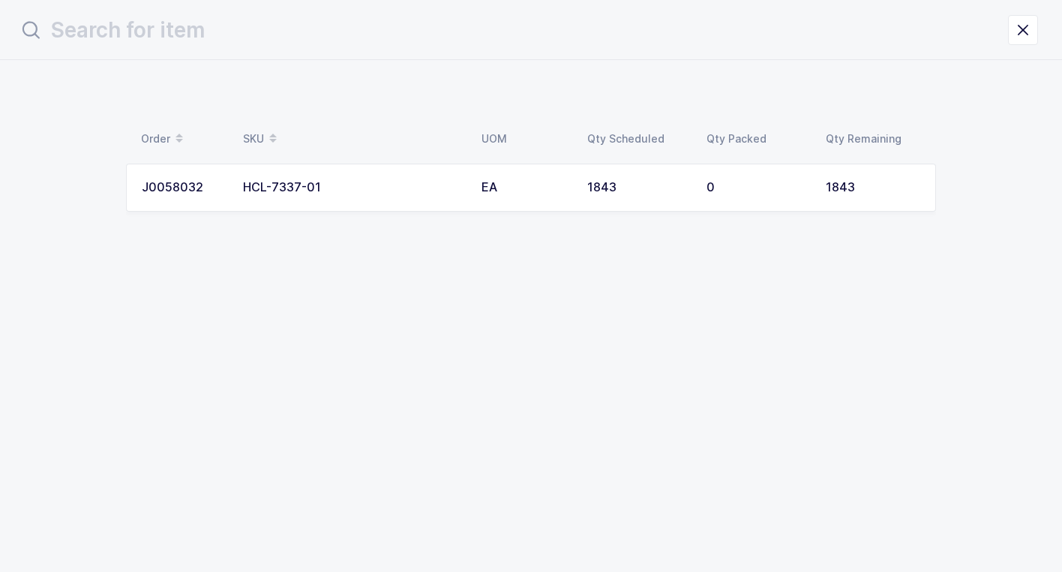
drag, startPoint x: 478, startPoint y: 177, endPoint x: 469, endPoint y: 181, distance: 9.8
click at [469, 181] on tr "J0058032 HCL-7337-01 EA 1843 0 1843" at bounding box center [531, 188] width 810 height 48
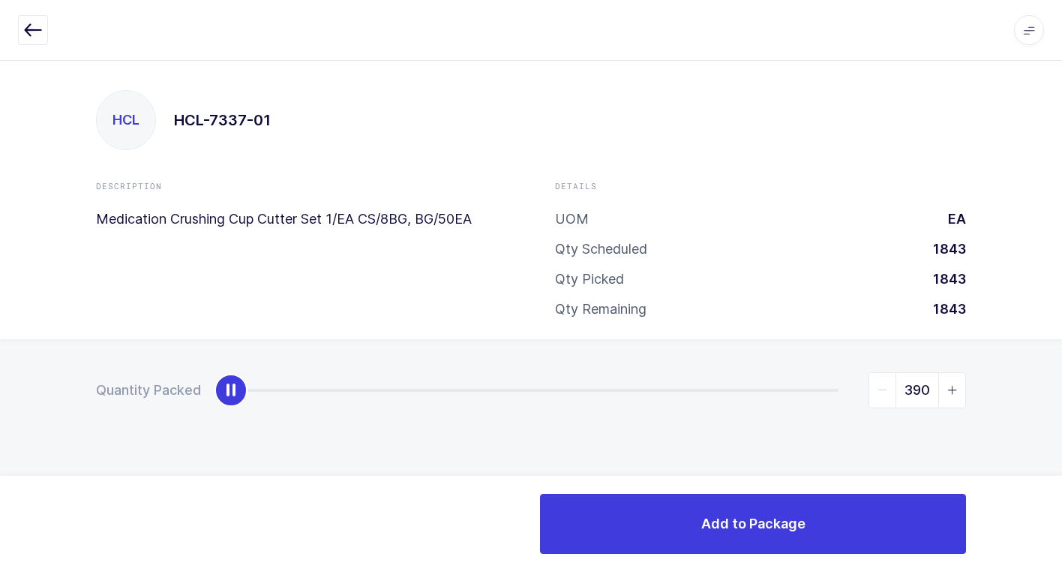
type input "1843"
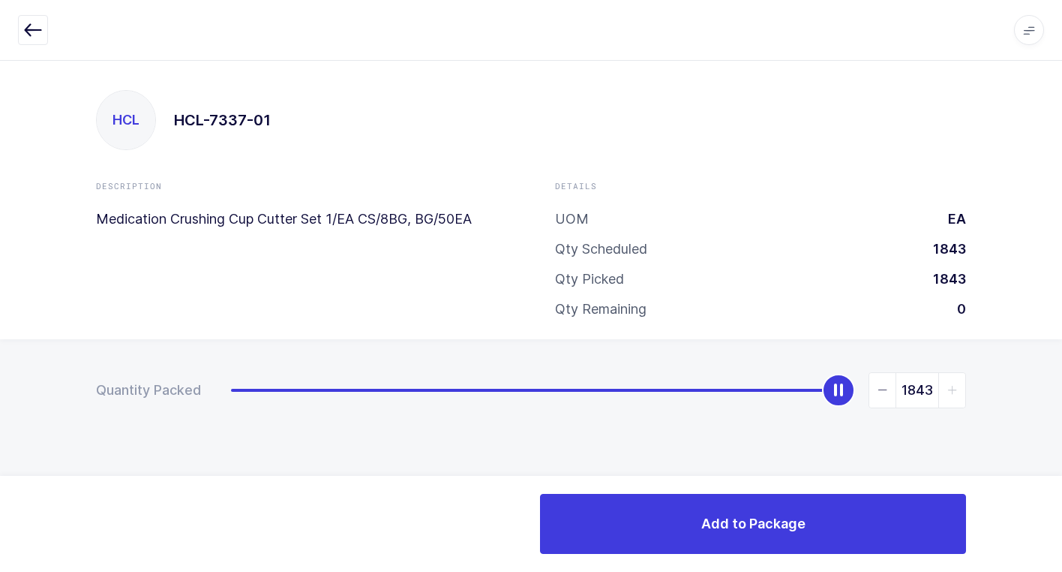
drag, startPoint x: 228, startPoint y: 398, endPoint x: 1070, endPoint y: 296, distance: 848.5
click at [1061, 296] on html "Apps Core [GEOGRAPHIC_DATA] Admin Mission Control Purchasing [PERSON_NAME] Logo…" at bounding box center [531, 286] width 1062 height 572
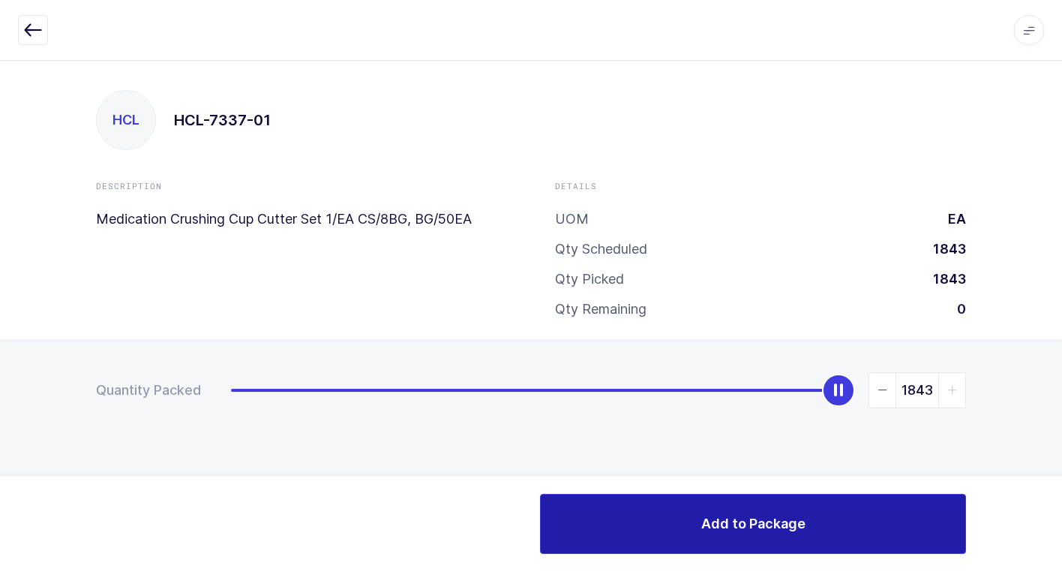
click at [652, 509] on button "Add to Package" at bounding box center [753, 524] width 426 height 60
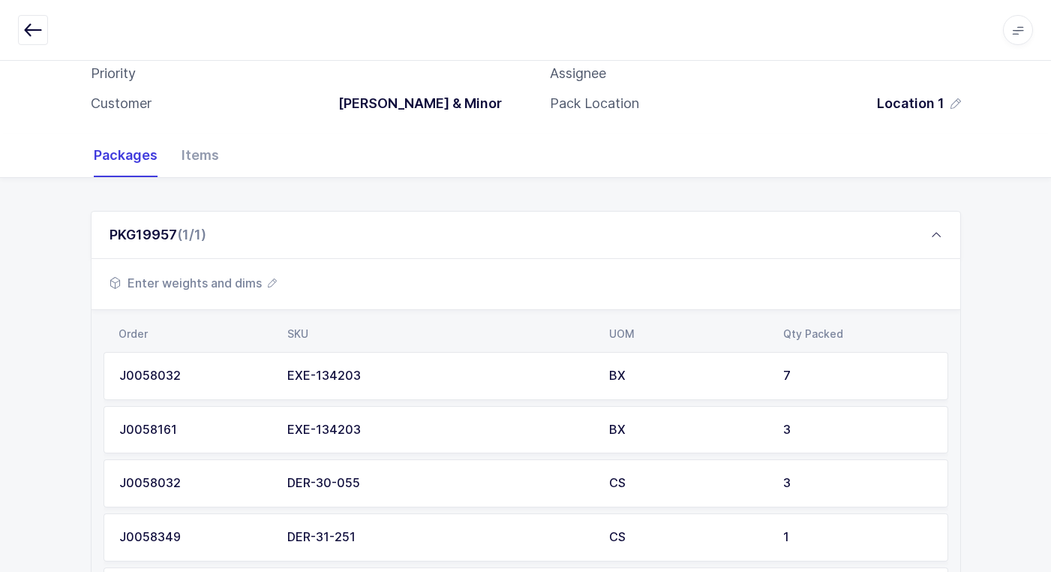
scroll to position [150, 0]
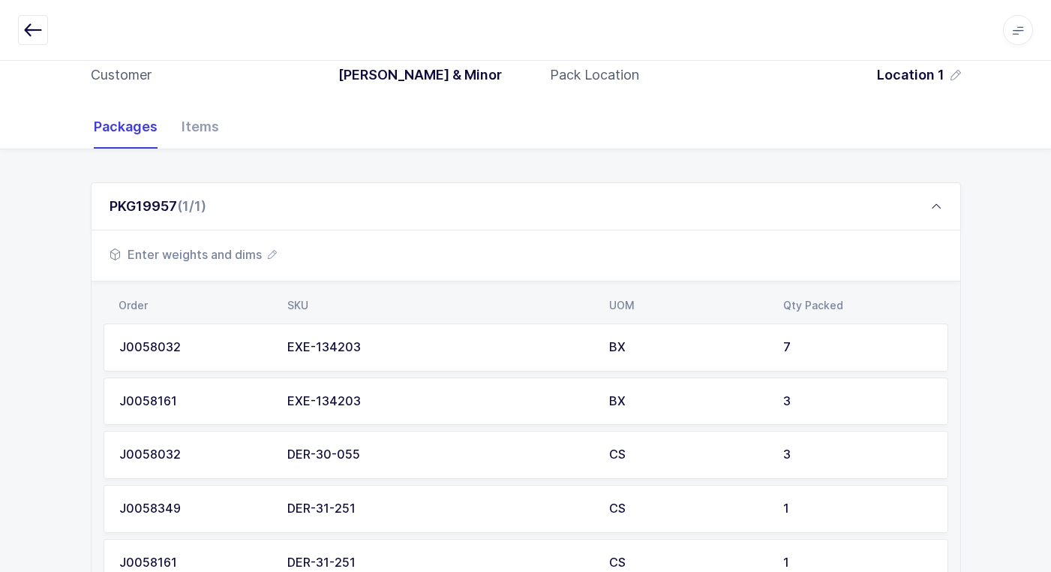
click at [227, 255] on span "Enter weights and dims" at bounding box center [193, 254] width 167 height 18
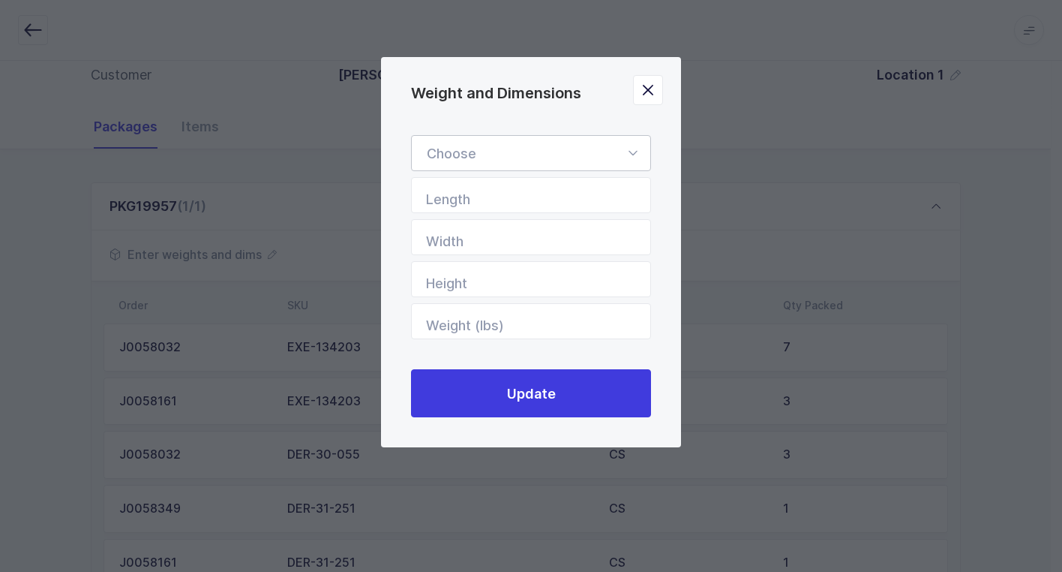
drag, startPoint x: 631, startPoint y: 149, endPoint x: 630, endPoint y: 158, distance: 8.3
click at [631, 153] on icon "Weight and Dimensions" at bounding box center [632, 153] width 19 height 36
click at [588, 194] on li "Standard Pallet" at bounding box center [537, 196] width 238 height 29
type input "Standard Pallet"
type input "48"
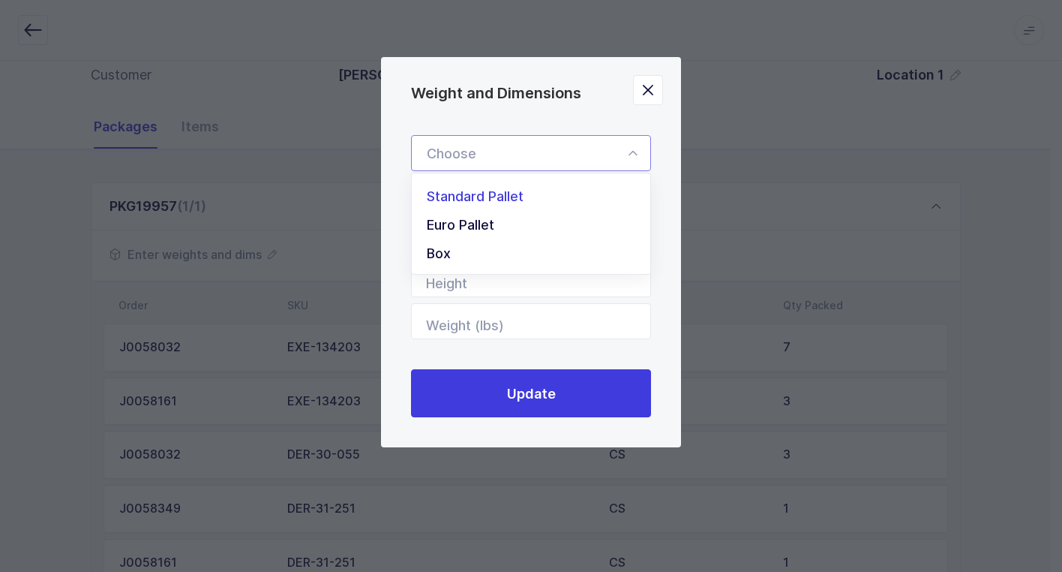
type input "40"
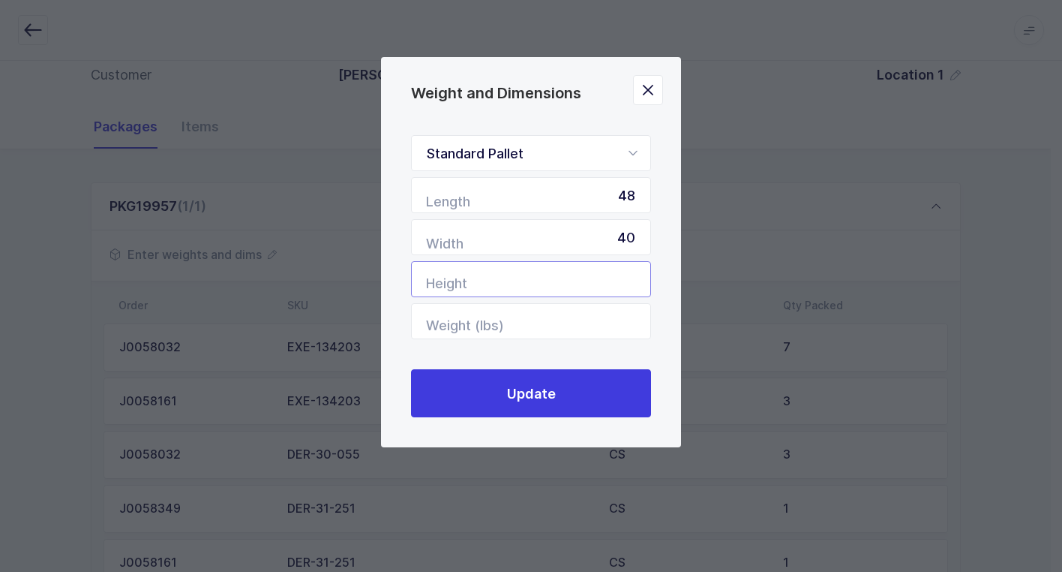
click at [626, 274] on input "Height" at bounding box center [531, 279] width 240 height 36
type input "37"
click at [573, 325] on input "Weight (lbs)" at bounding box center [531, 321] width 240 height 36
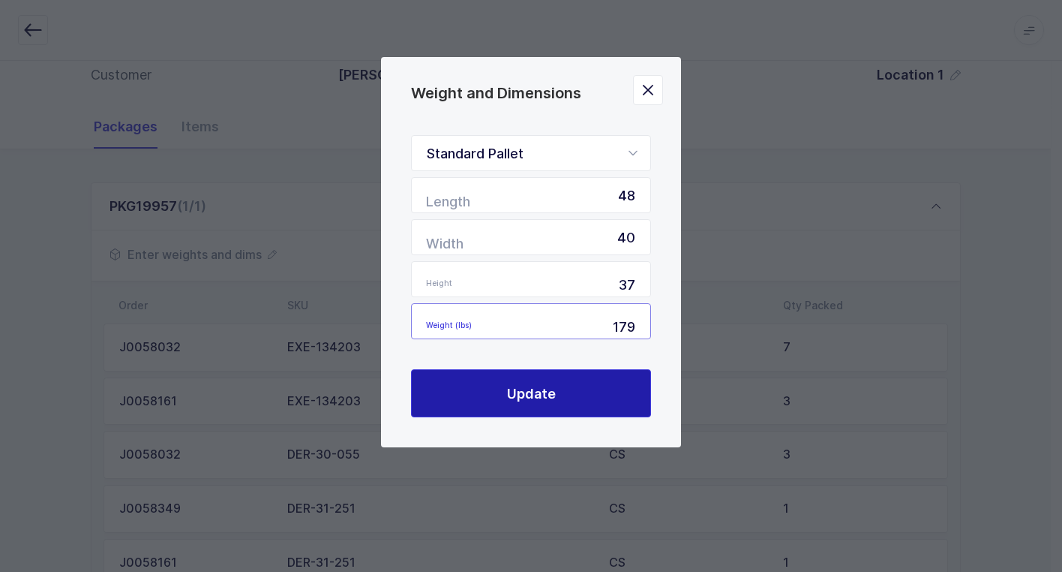
type input "179"
click at [513, 404] on button "Update" at bounding box center [531, 393] width 240 height 48
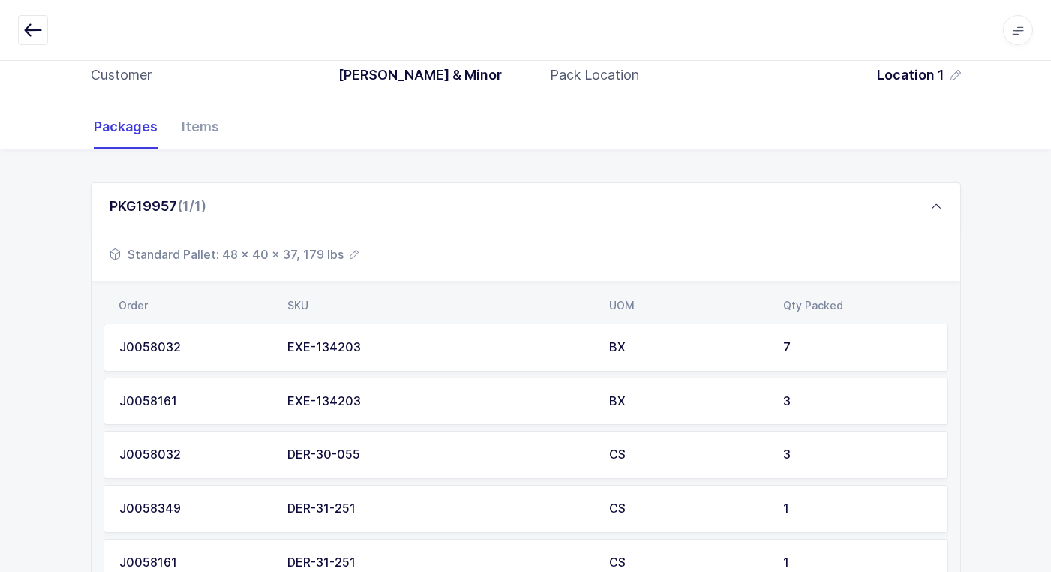
scroll to position [0, 0]
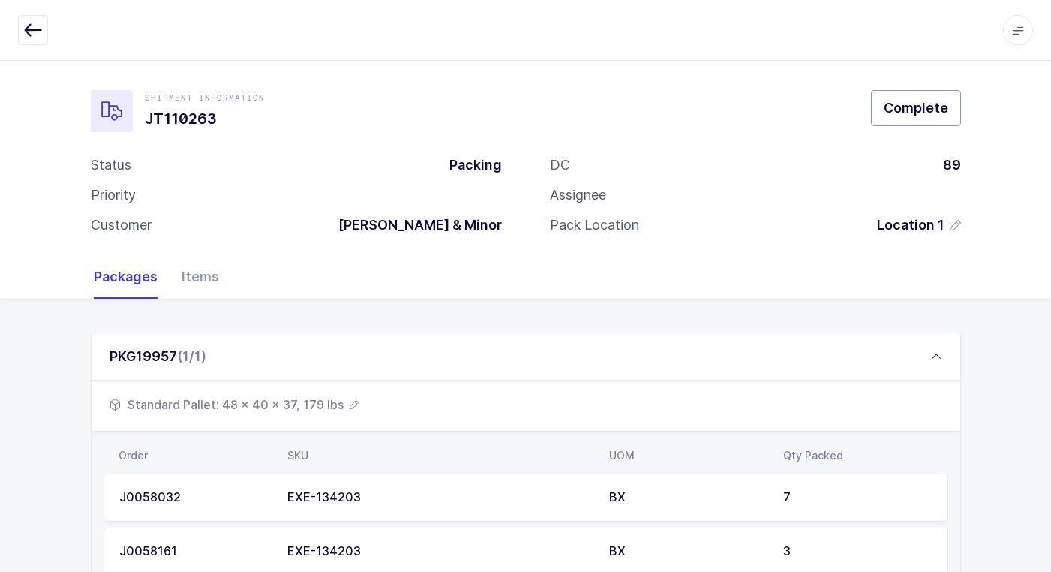
click at [938, 116] on span "Complete" at bounding box center [916, 107] width 65 height 19
